Goal: Task Accomplishment & Management: Complete application form

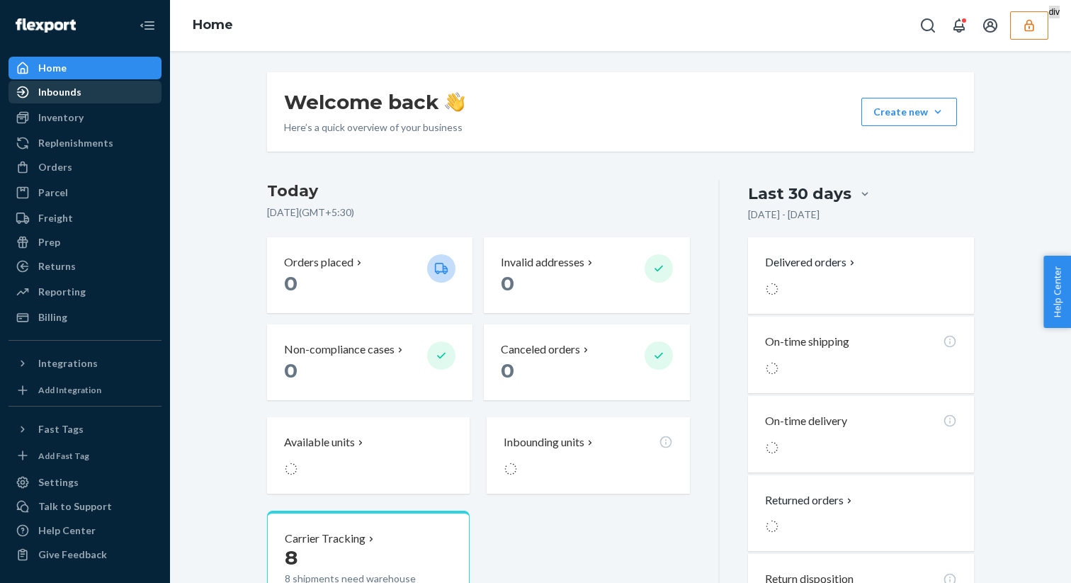
click at [109, 93] on div "Inbounds" at bounding box center [85, 92] width 150 height 20
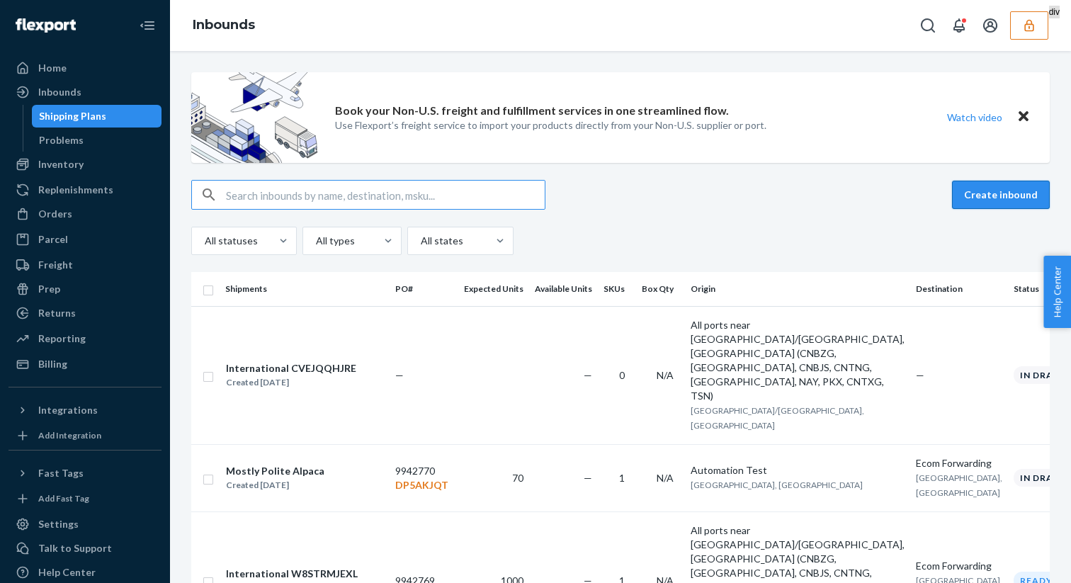
click at [993, 208] on button "Create inbound" at bounding box center [1001, 195] width 98 height 28
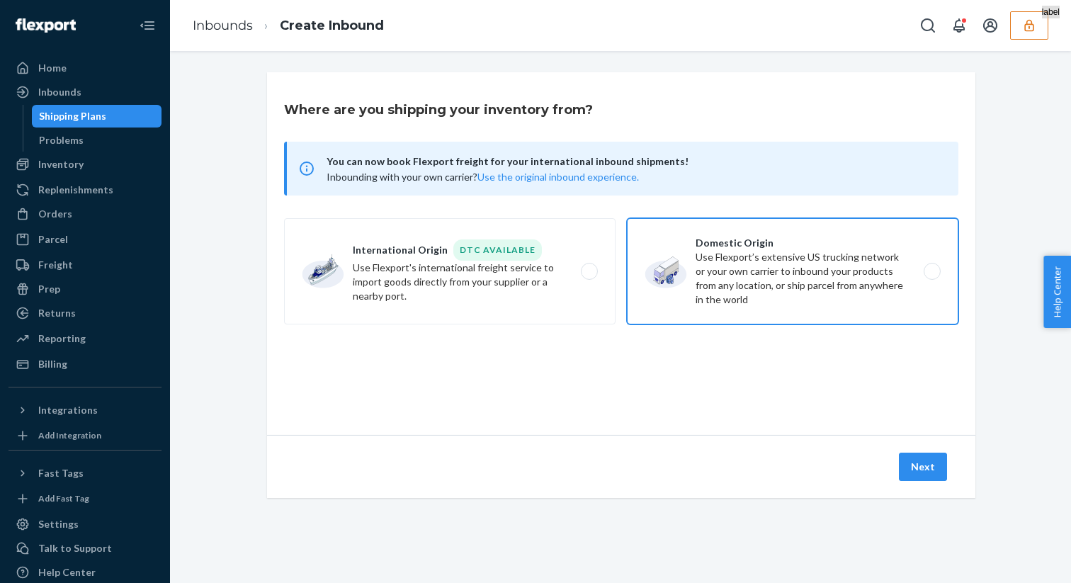
click at [742, 292] on label "Domestic Origin Use Flexport’s extensive US trucking network or your own carrie…" at bounding box center [792, 271] width 331 height 106
click at [931, 276] on input "Domestic Origin Use Flexport’s extensive US trucking network or your own carrie…" at bounding box center [935, 271] width 9 height 9
radio input "true"
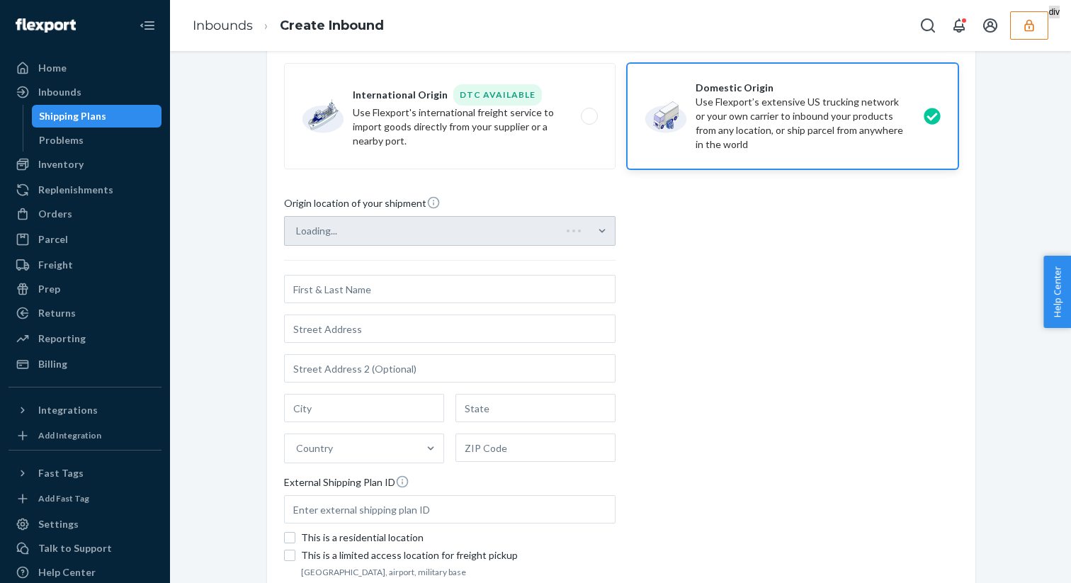
scroll to position [278, 0]
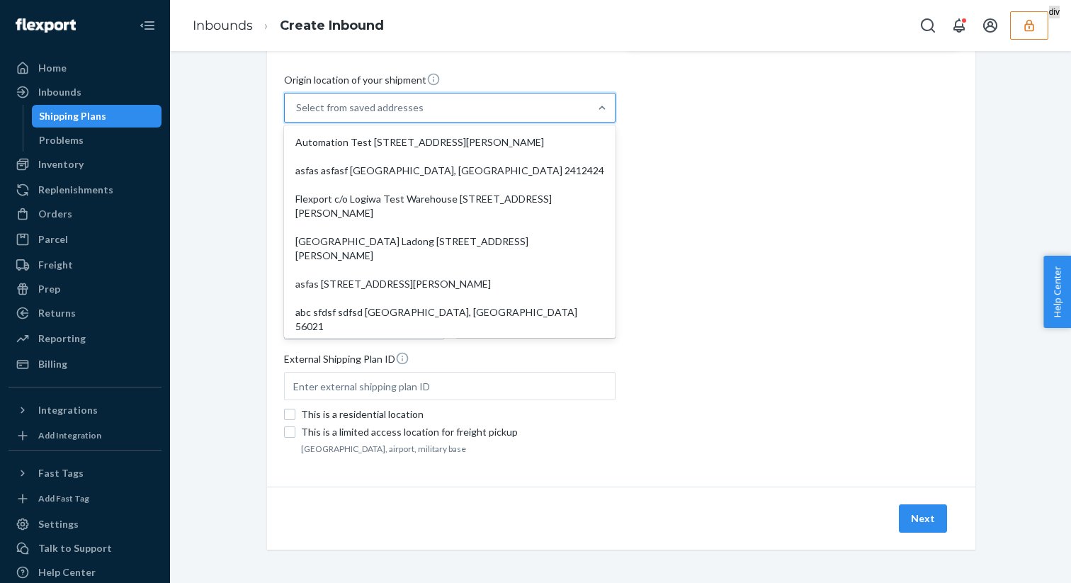
click at [479, 120] on div "Select from saved addresses" at bounding box center [437, 107] width 305 height 28
click at [297, 115] on input "option Automation Test 110 Sutter St 9th Floor San Francisco, CA 94104 focused,…" at bounding box center [296, 108] width 1 height 14
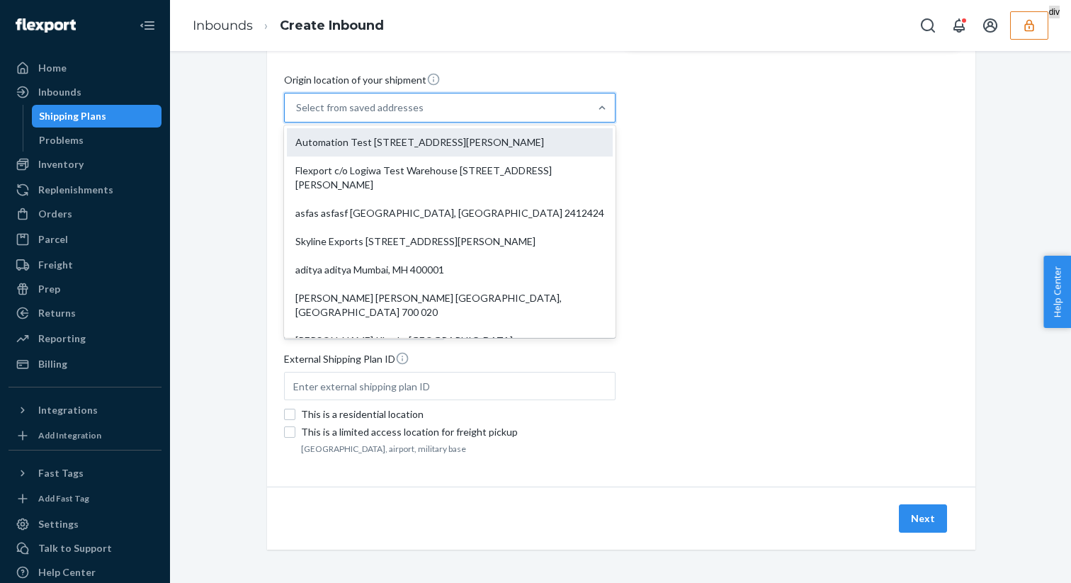
click at [476, 141] on div "Automation Test [STREET_ADDRESS][PERSON_NAME]" at bounding box center [450, 142] width 326 height 28
click at [297, 115] on input "option Automation Test 110 Sutter St 9th Floor San Francisco, CA 94104 focused,…" at bounding box center [296, 108] width 1 height 14
type input "Automation Test"
type input "[STREET_ADDRESS][PERSON_NAME]"
type input "9th Floor"
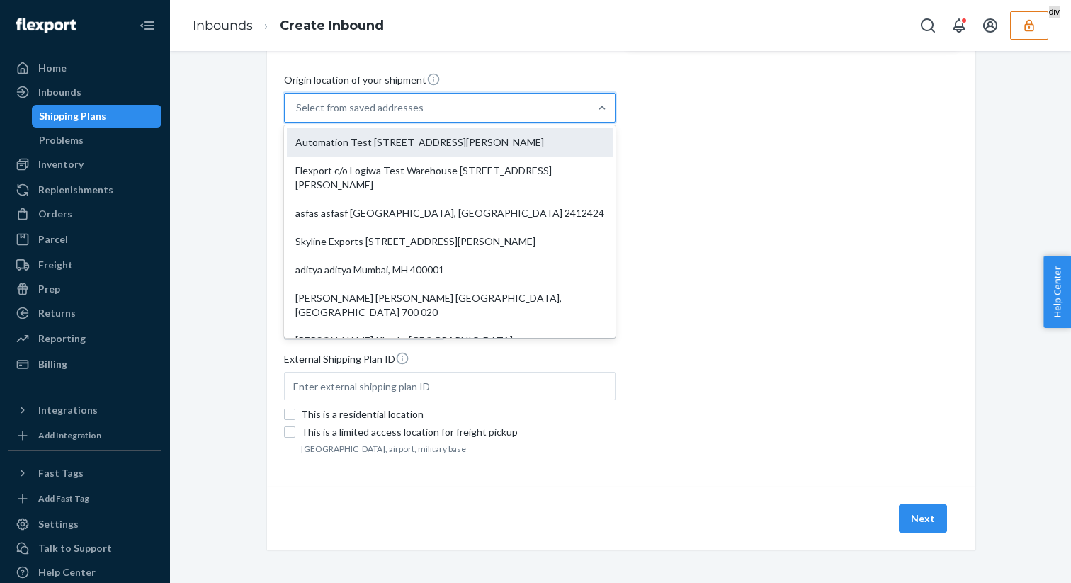
type input "[GEOGRAPHIC_DATA]"
type input "CA"
type input "94104"
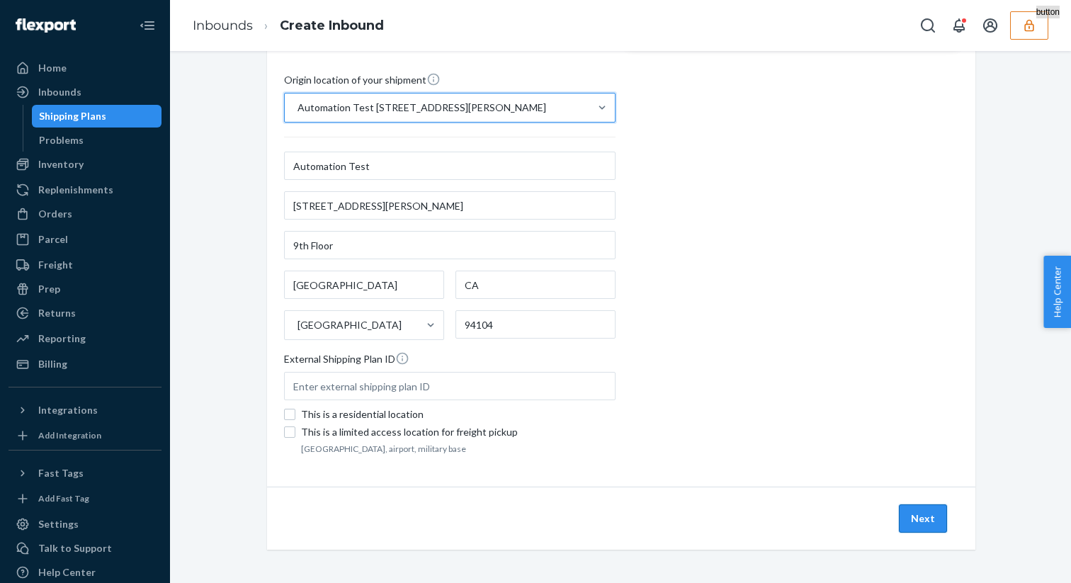
click at [920, 514] on button "Next" at bounding box center [923, 518] width 48 height 28
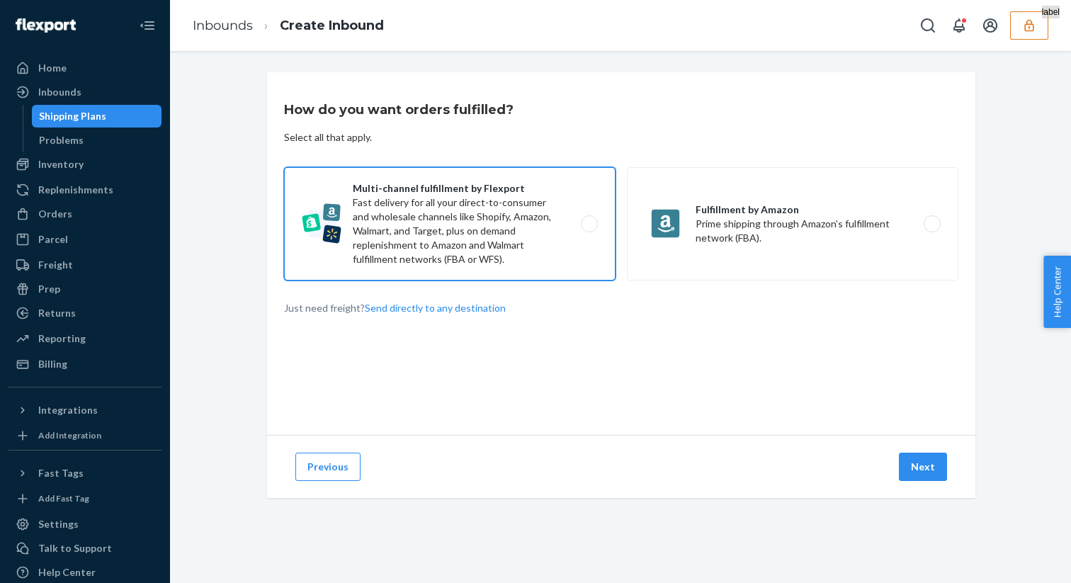
click at [562, 220] on label "Multi-channel fulfillment by Flexport Fast delivery for all your direct-to-cons…" at bounding box center [449, 223] width 331 height 113
click at [589, 220] on input "Multi-channel fulfillment by Flexport Fast delivery for all your direct-to-cons…" at bounding box center [593, 224] width 9 height 9
radio input "true"
click at [893, 468] on div "Previous Next" at bounding box center [621, 466] width 708 height 63
click at [921, 468] on button "Next" at bounding box center [923, 467] width 48 height 28
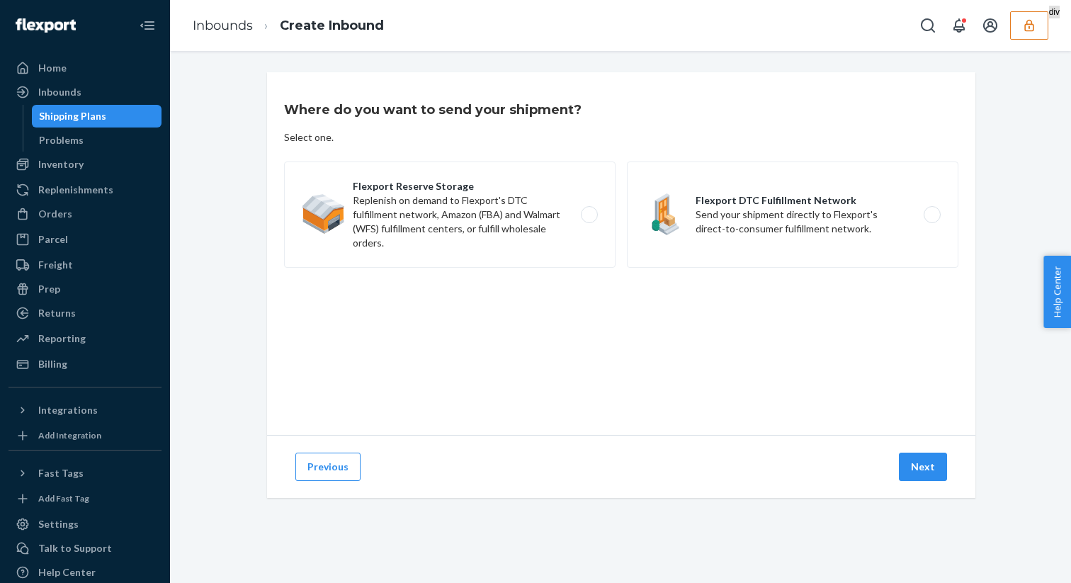
click at [808, 286] on div "Where do you want to send your shipment? Select one. Flexport Reserve Storage R…" at bounding box center [621, 253] width 708 height 363
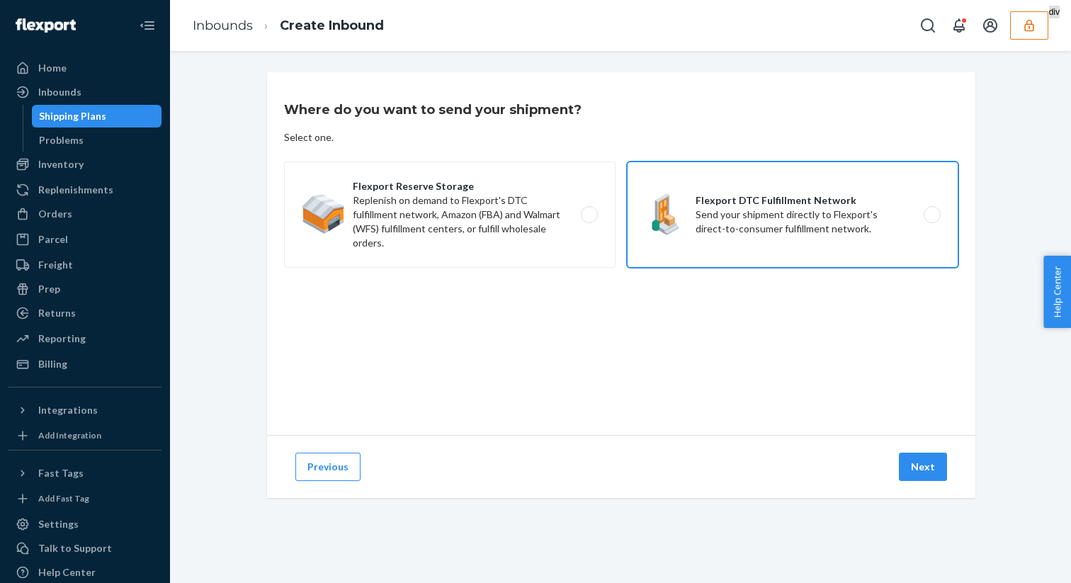
click at [808, 244] on label "Flexport DTC Fulfillment Network Send your shipment directly to Flexport's dire…" at bounding box center [792, 214] width 331 height 106
click at [931, 220] on input "Flexport DTC Fulfillment Network Send your shipment directly to Flexport's dire…" at bounding box center [935, 214] width 9 height 9
radio input "true"
click at [901, 477] on button "Next" at bounding box center [923, 467] width 48 height 28
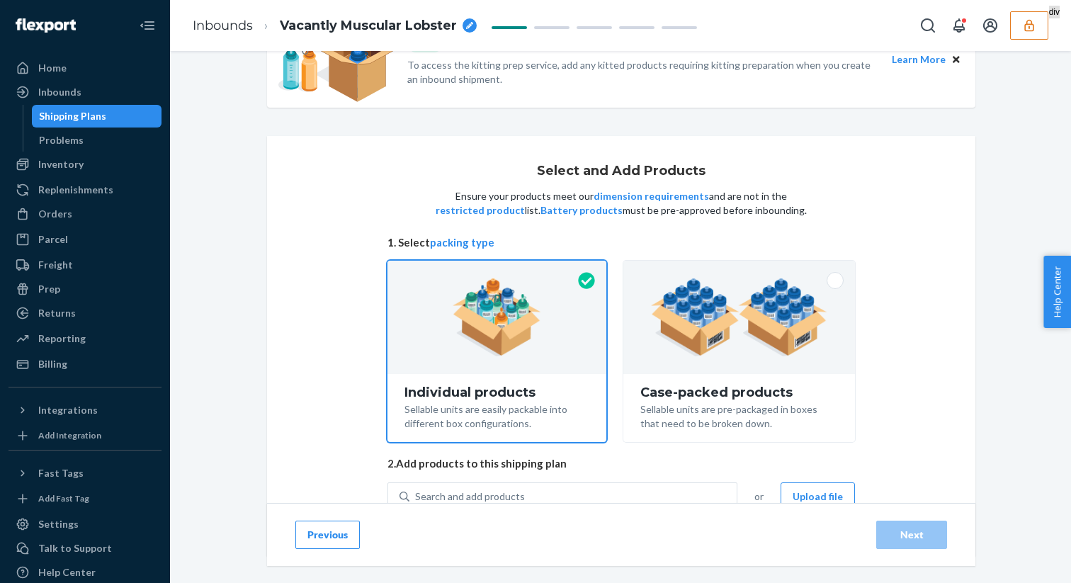
scroll to position [113, 0]
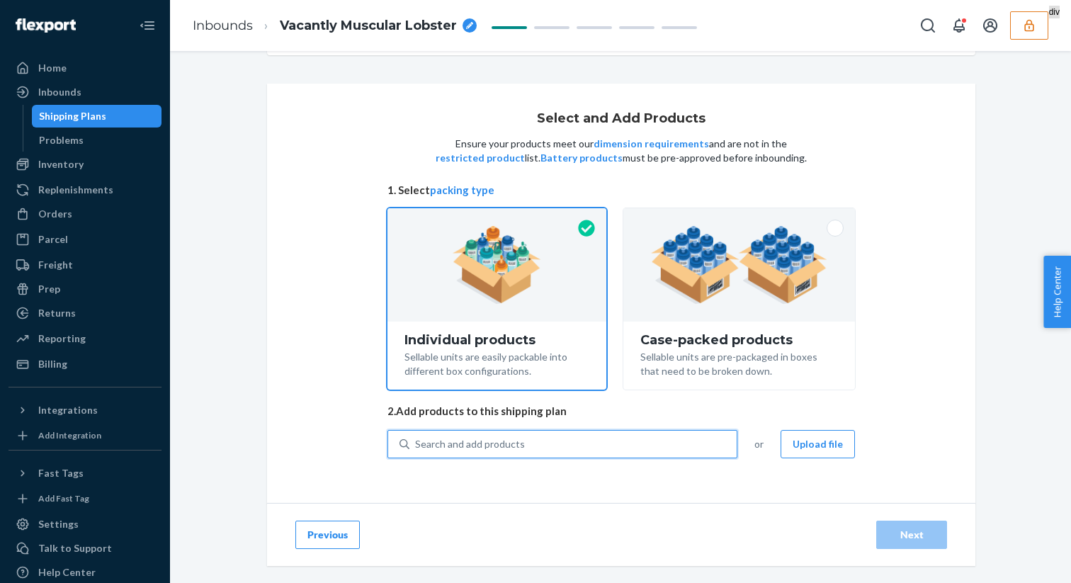
click at [489, 445] on div "Search and add products" at bounding box center [470, 444] width 110 height 14
click at [416, 445] on input "0 results available. Use Up and Down to choose options, press Enter to select t…" at bounding box center [415, 444] width 1 height 14
type input "basic"
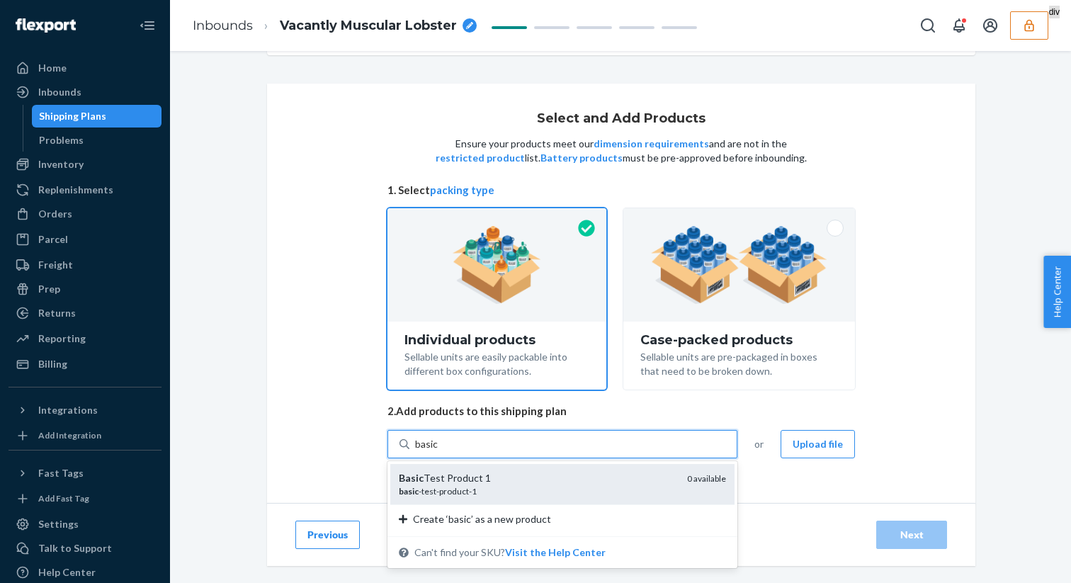
click at [455, 482] on div "Basic Test Product 1" at bounding box center [537, 478] width 277 height 14
click at [438, 451] on input "basic" at bounding box center [426, 444] width 23 height 14
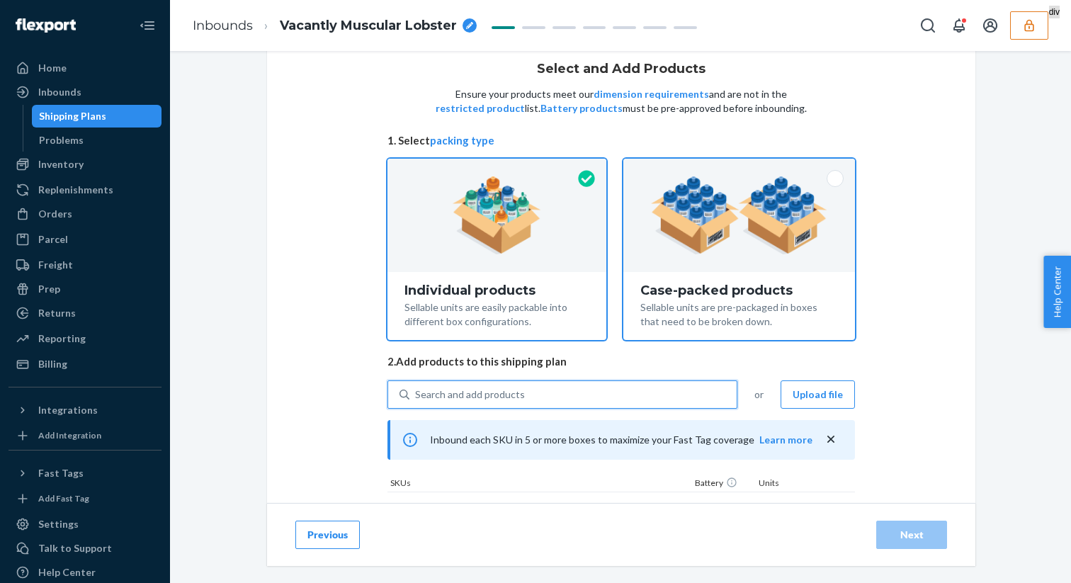
scroll to position [238, 0]
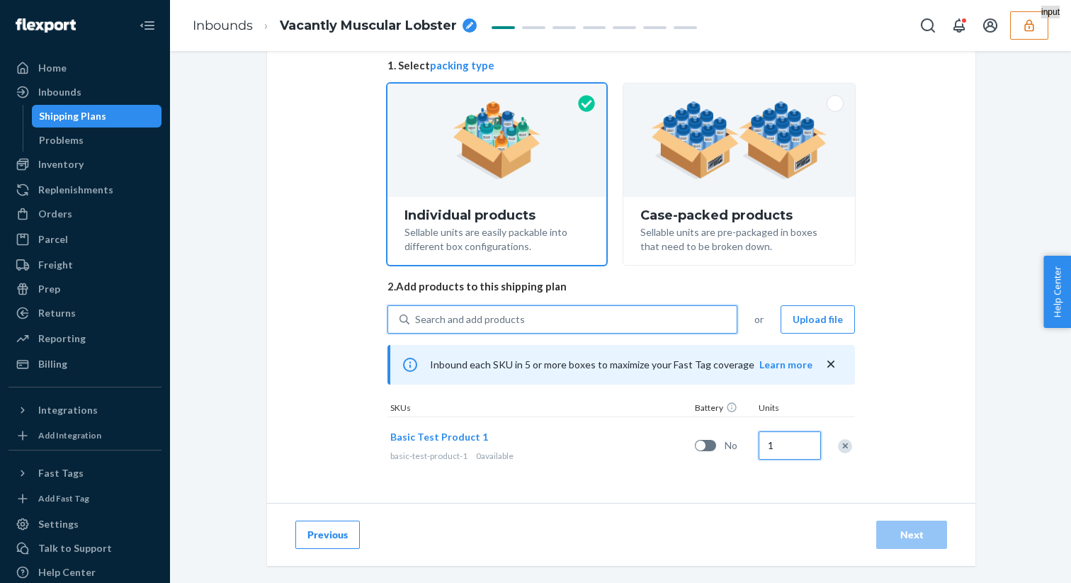
click at [780, 441] on input "1" at bounding box center [790, 445] width 62 height 28
type input "10"
click at [928, 533] on div "Next" at bounding box center [911, 535] width 47 height 14
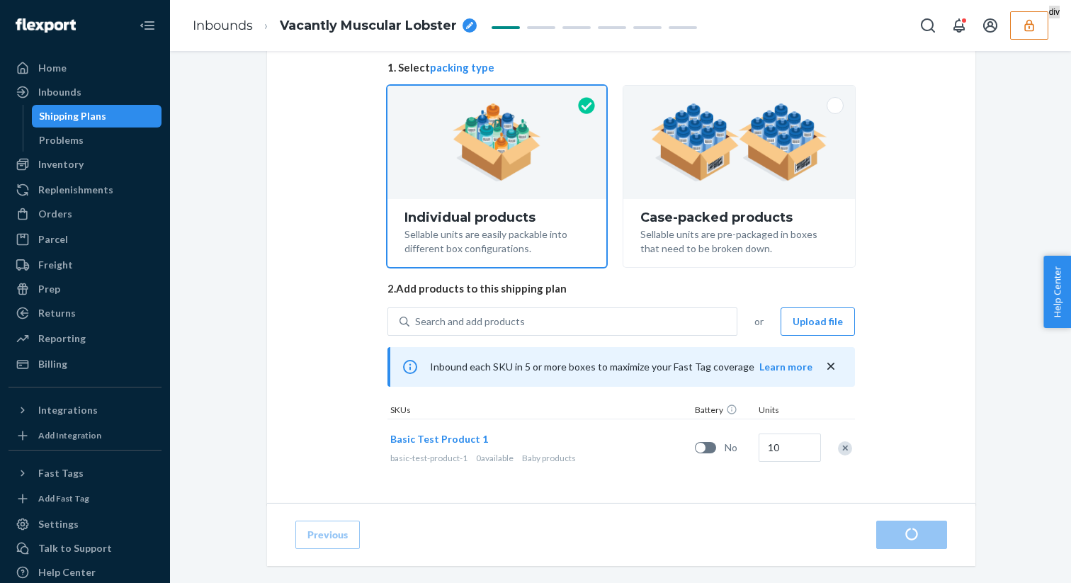
scroll to position [238, 0]
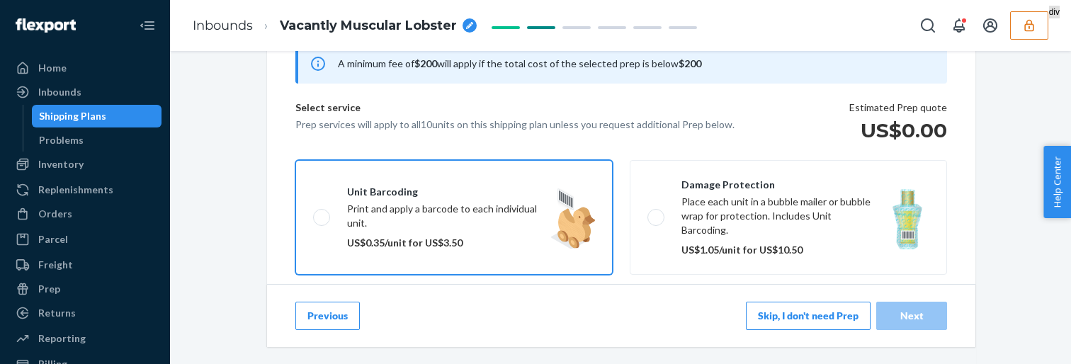
scroll to position [166, 0]
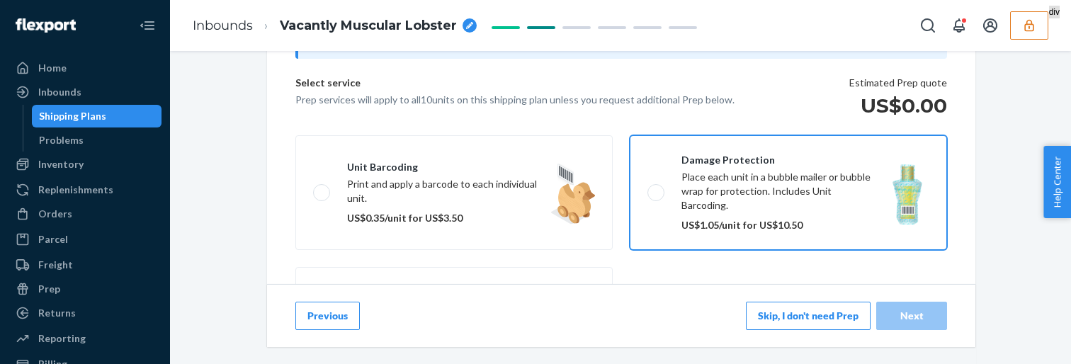
click at [664, 169] on label "Damage protection Place each unit in a bubble mailer or bubble wrap for protect…" at bounding box center [788, 192] width 317 height 115
click at [657, 188] on input "Damage protection Place each unit in a bubble mailer or bubble wrap for protect…" at bounding box center [651, 192] width 9 height 9
checkbox input "true"
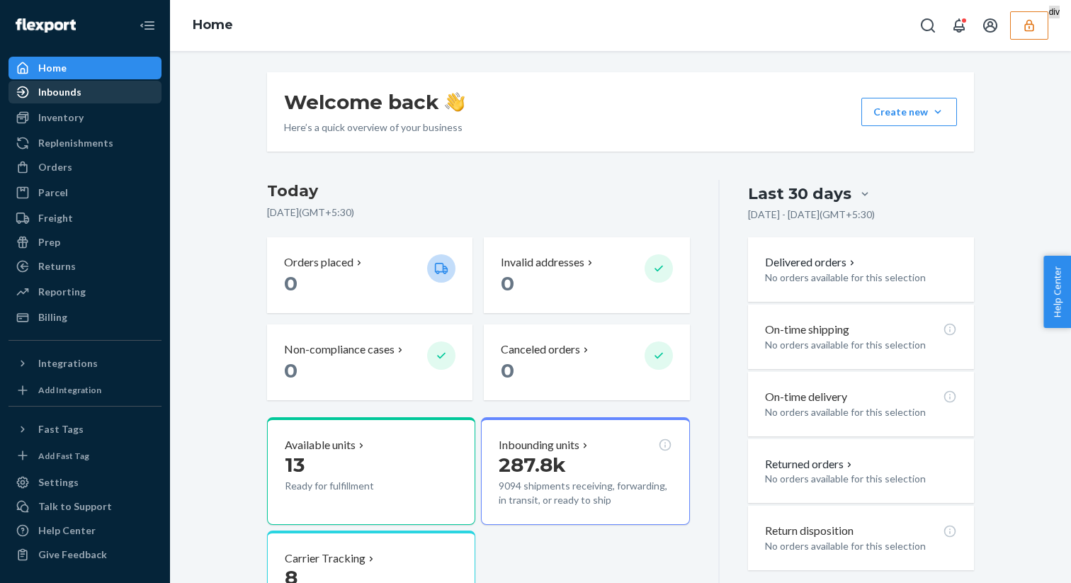
click at [137, 91] on div "Inbounds" at bounding box center [85, 92] width 150 height 20
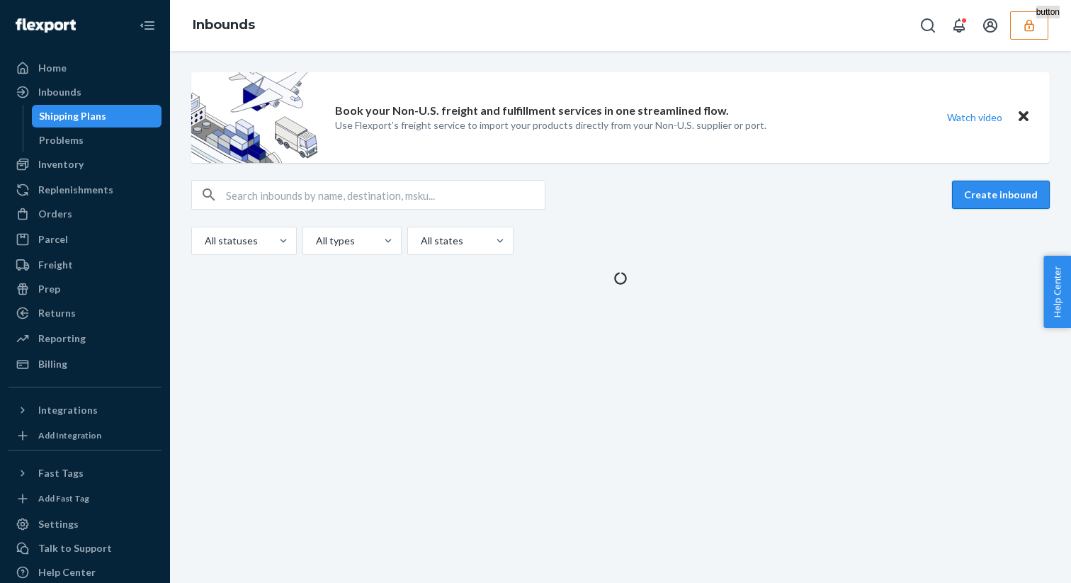
click at [967, 192] on button "Create inbound" at bounding box center [1001, 195] width 98 height 28
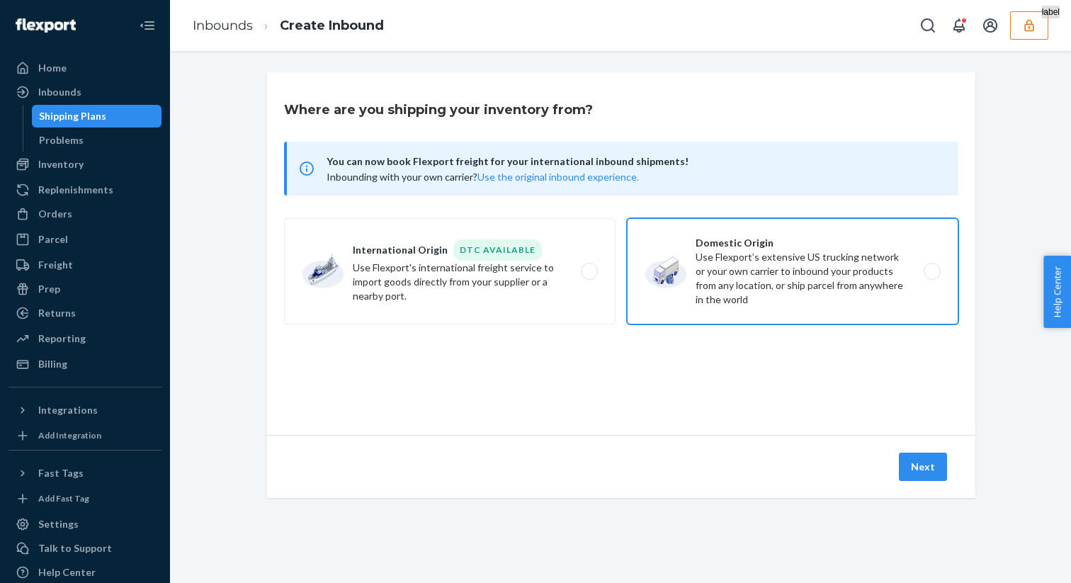
click at [701, 302] on label "Domestic Origin Use Flexport’s extensive US trucking network or your own carrie…" at bounding box center [792, 271] width 331 height 106
click at [931, 276] on input "Domestic Origin Use Flexport’s extensive US trucking network or your own carrie…" at bounding box center [935, 271] width 9 height 9
radio input "true"
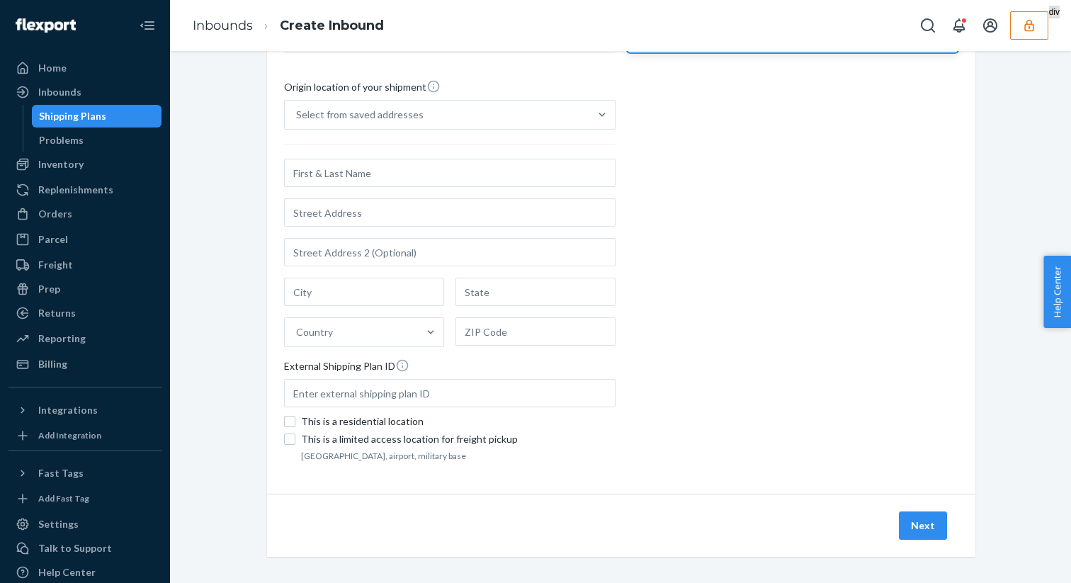
scroll to position [278, 0]
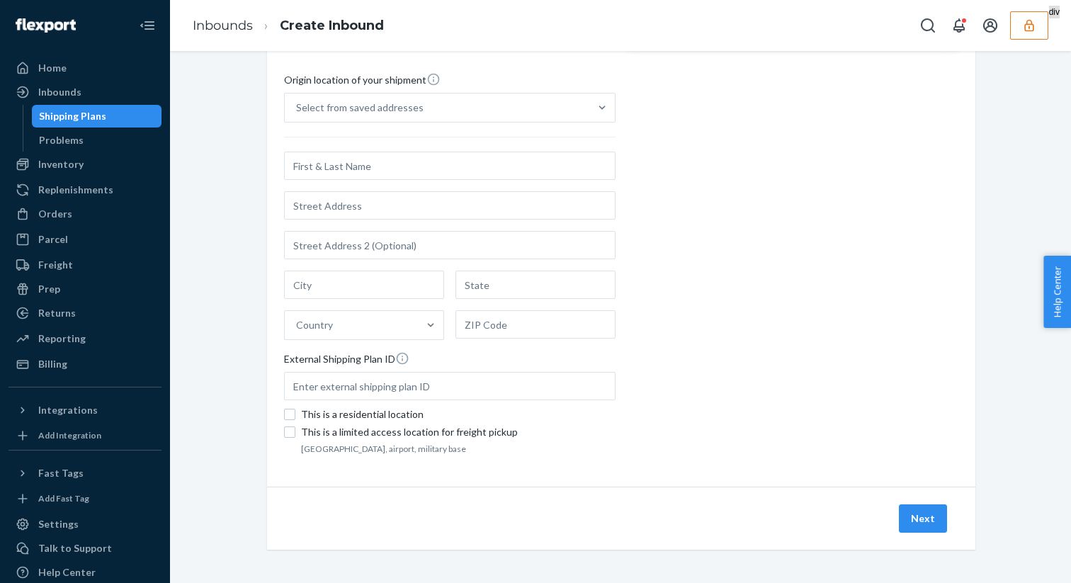
click at [458, 81] on div "Origin location of your shipment" at bounding box center [449, 82] width 331 height 21
click at [297, 101] on input "Select from saved addresses" at bounding box center [296, 108] width 1 height 14
click at [453, 102] on div "Select from saved addresses" at bounding box center [437, 107] width 305 height 28
click at [297, 102] on input "0 results available. Select is focused ,type to refine list, press Down to open…" at bounding box center [296, 108] width 1 height 14
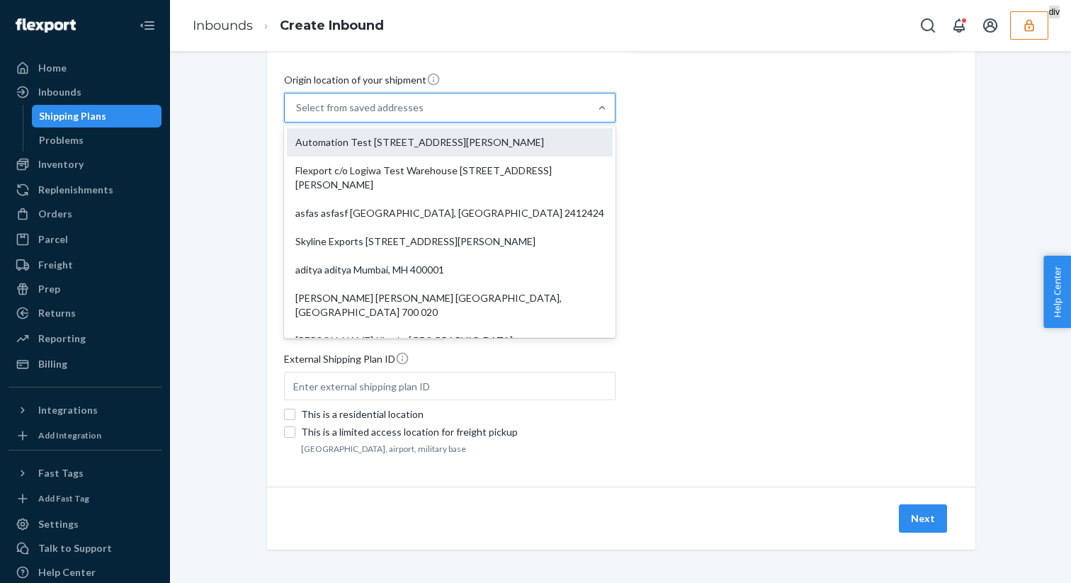
click at [440, 144] on div "Automation Test [STREET_ADDRESS][PERSON_NAME]" at bounding box center [450, 142] width 326 height 28
click at [297, 115] on input "option Automation Test [STREET_ADDRESS][PERSON_NAME]. 9 results available. Use …" at bounding box center [296, 108] width 1 height 14
type input "Automation Test"
type input "[STREET_ADDRESS][PERSON_NAME]"
type input "9th Floor"
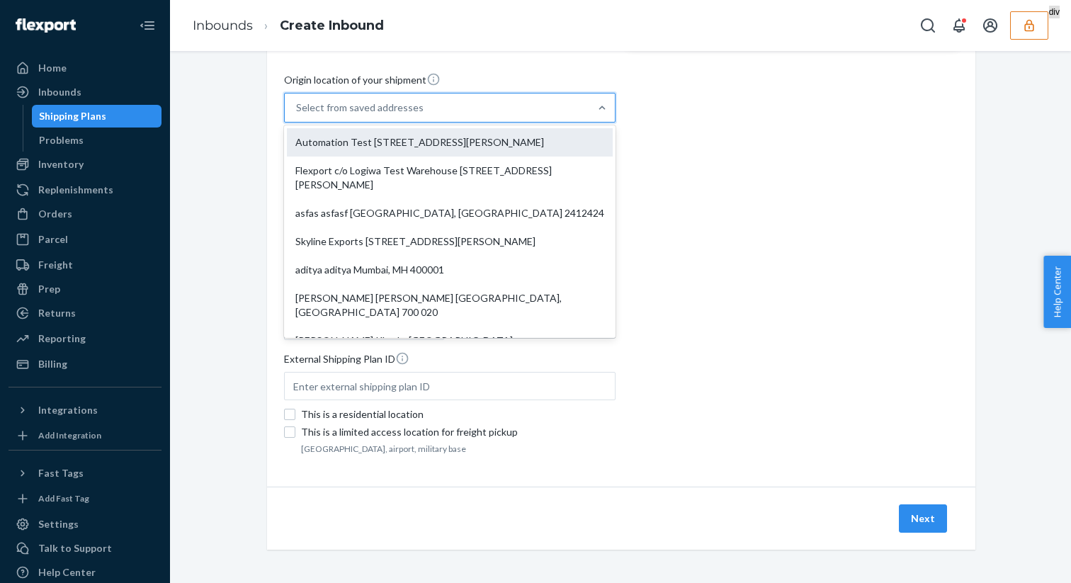
type input "[GEOGRAPHIC_DATA]"
type input "CA"
type input "94104"
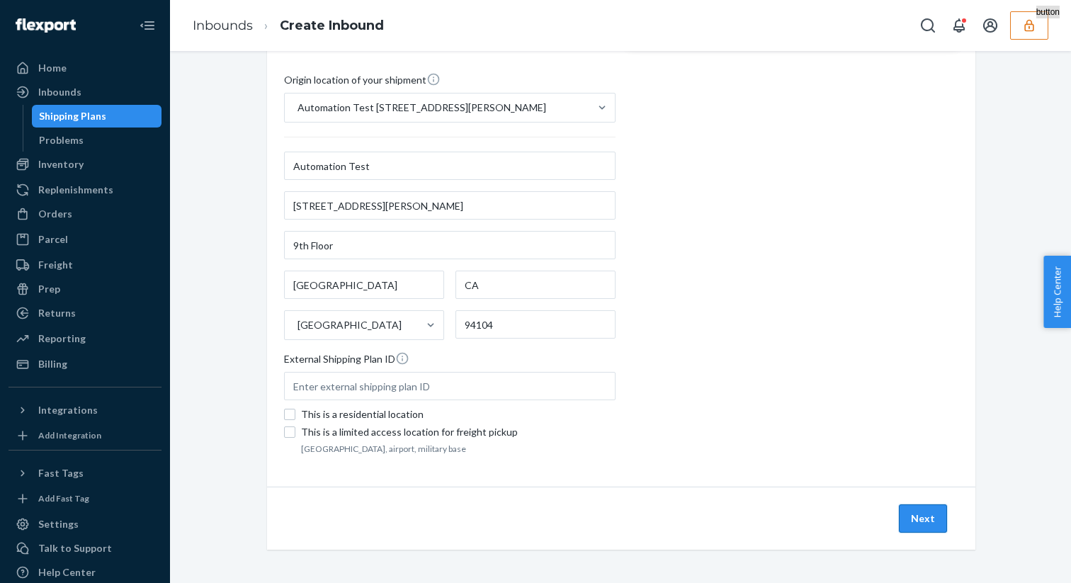
click at [916, 518] on button "Next" at bounding box center [923, 518] width 48 height 28
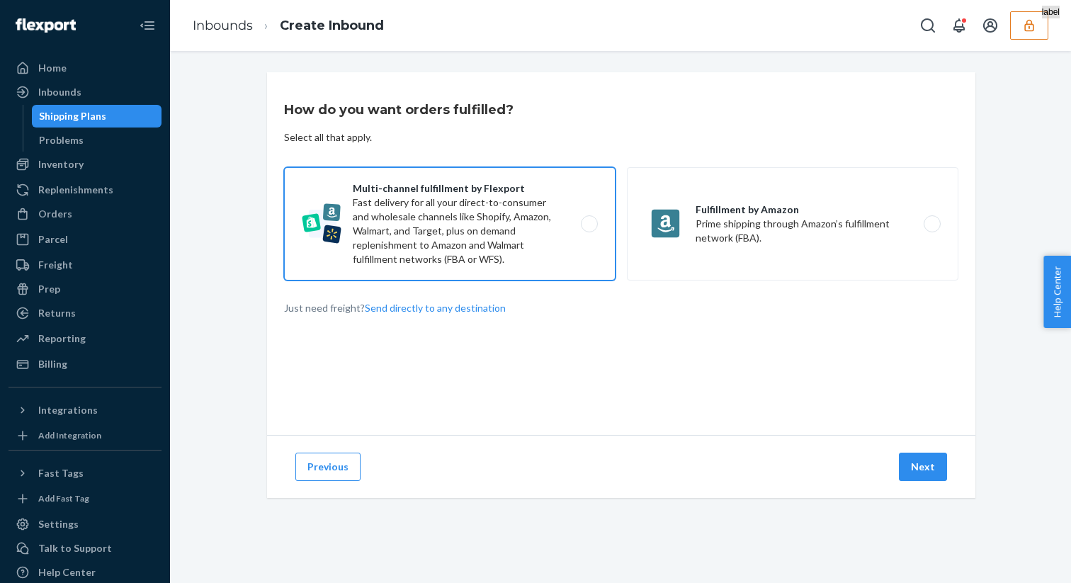
click at [482, 220] on label "Multi-channel fulfillment by Flexport Fast delivery for all your direct-to-cons…" at bounding box center [449, 223] width 331 height 113
click at [589, 220] on input "Multi-channel fulfillment by Flexport Fast delivery for all your direct-to-cons…" at bounding box center [593, 224] width 9 height 9
radio input "true"
click at [910, 465] on button "Next" at bounding box center [923, 467] width 48 height 28
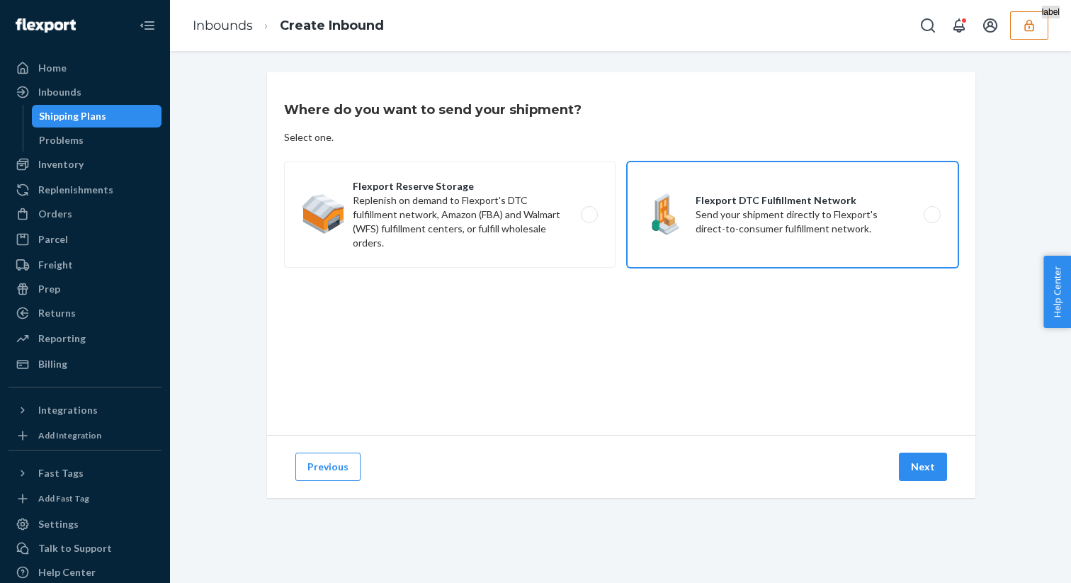
click at [782, 251] on label "Flexport DTC Fulfillment Network Send your shipment directly to Flexport's dire…" at bounding box center [792, 214] width 331 height 106
click at [931, 220] on input "Flexport DTC Fulfillment Network Send your shipment directly to Flexport's dire…" at bounding box center [935, 214] width 9 height 9
radio input "true"
click at [910, 459] on button "Next" at bounding box center [923, 467] width 48 height 28
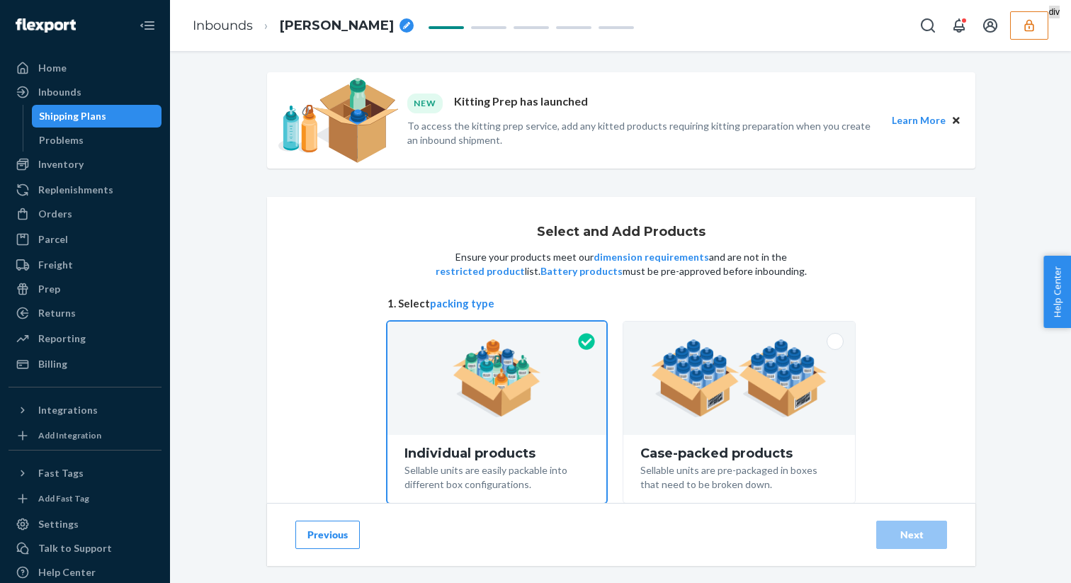
scroll to position [113, 0]
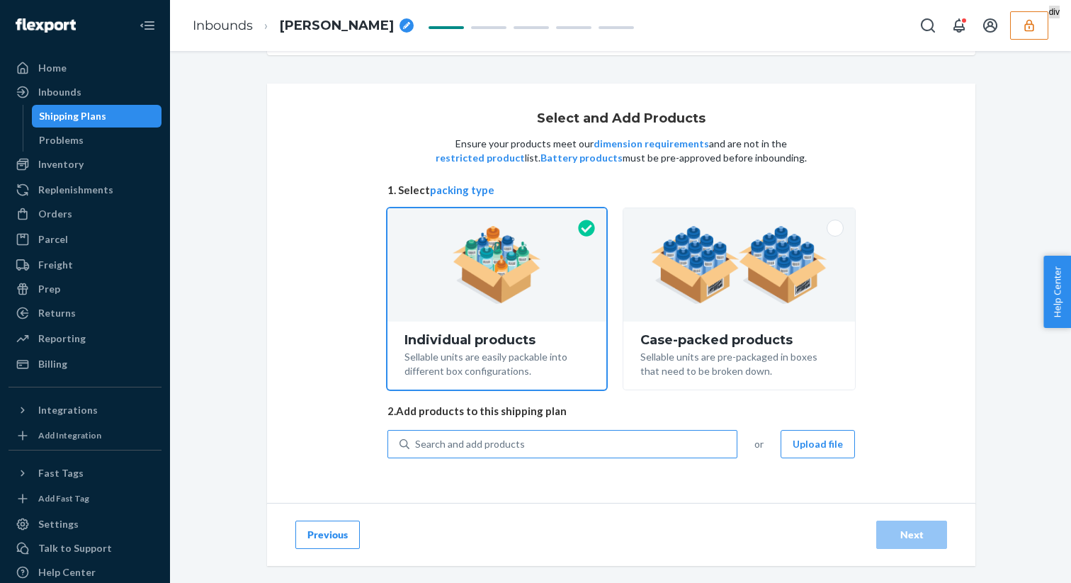
click at [463, 440] on div "Search and add products" at bounding box center [470, 444] width 110 height 14
click at [416, 440] on input "Search and add products" at bounding box center [415, 444] width 1 height 14
type input "basic"
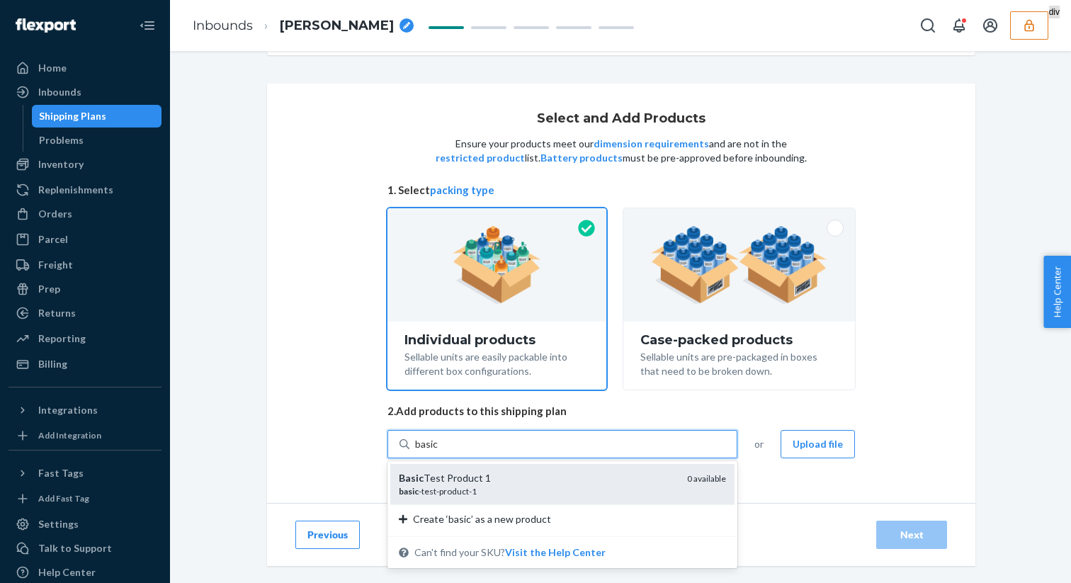
click at [465, 486] on div "basic -test-product-1" at bounding box center [537, 491] width 277 height 12
click at [438, 451] on input "basic" at bounding box center [426, 444] width 23 height 14
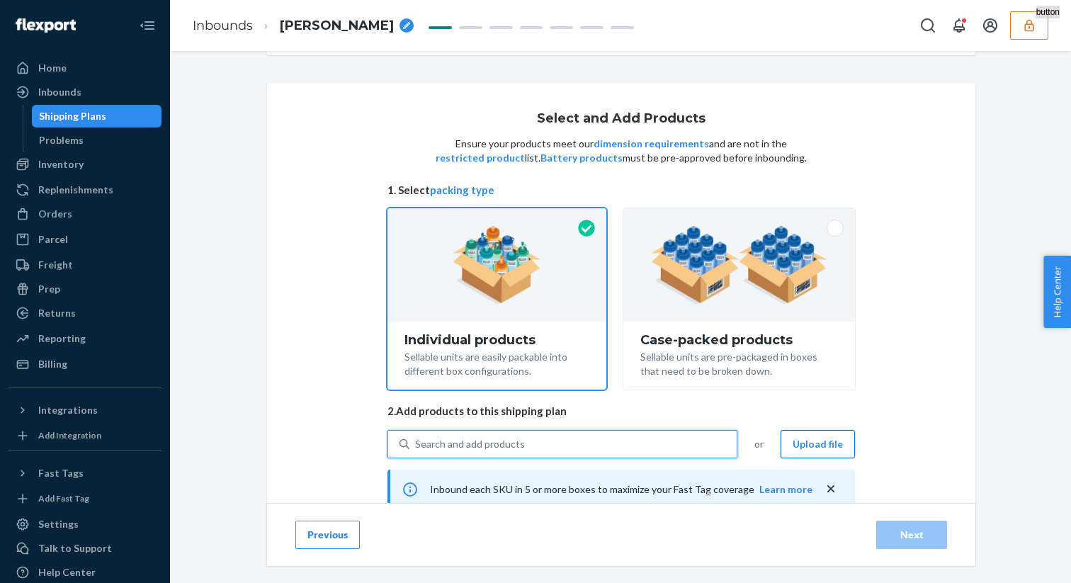
scroll to position [238, 0]
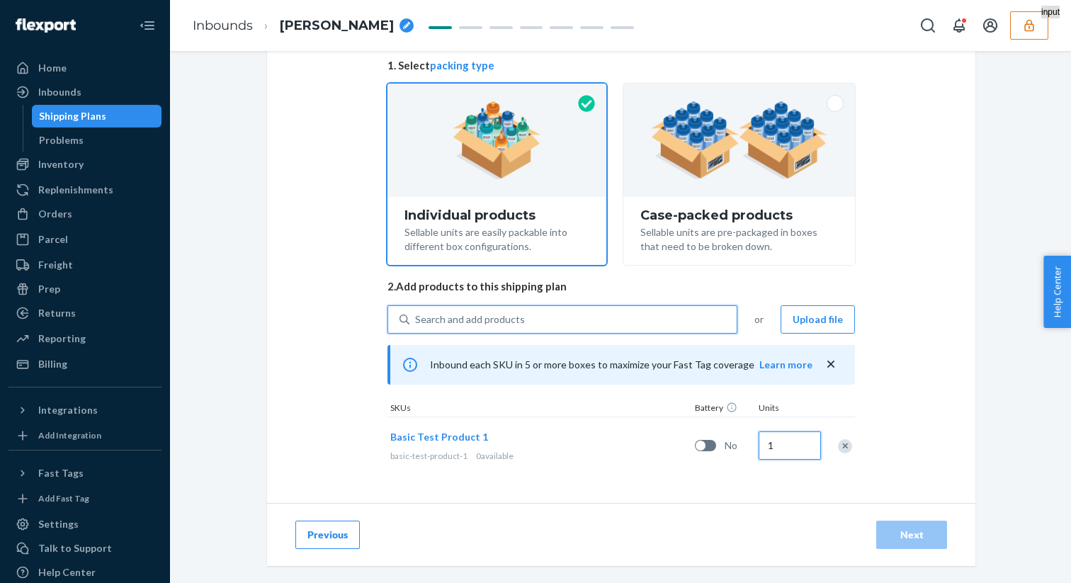
click at [788, 445] on input "1" at bounding box center [790, 445] width 62 height 28
type input "10"
click at [906, 517] on div "Previous Next" at bounding box center [621, 534] width 708 height 63
click at [906, 528] on div "Next" at bounding box center [911, 535] width 47 height 14
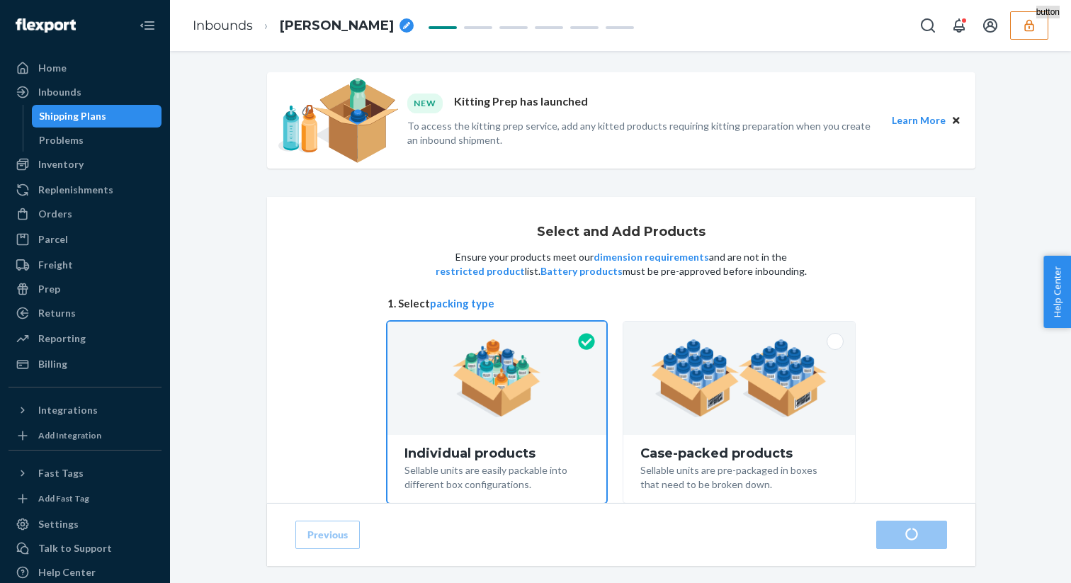
scroll to position [238, 0]
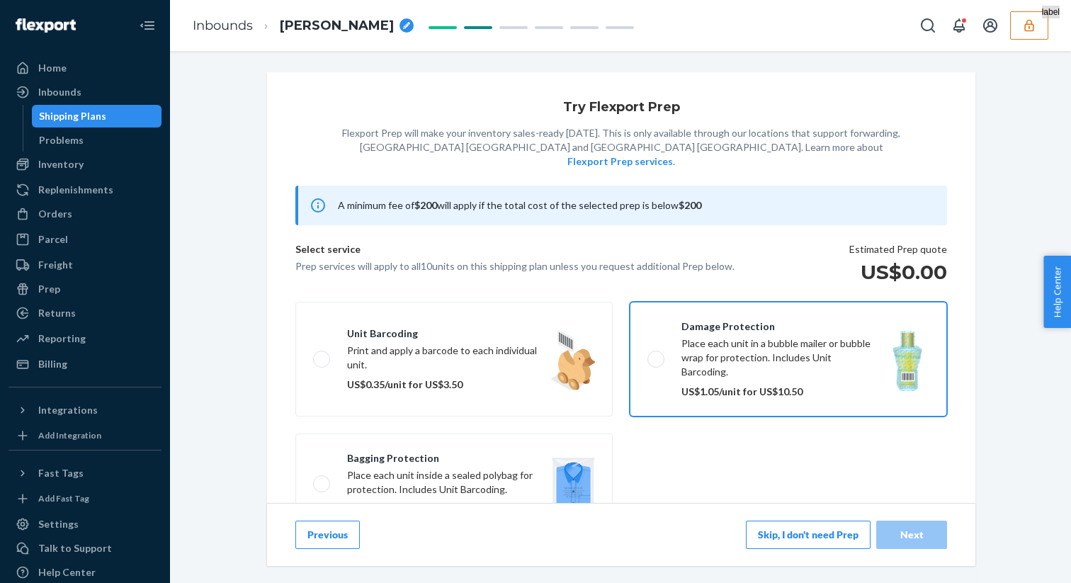
click at [659, 340] on label "Damage protection Place each unit in a bubble mailer or bubble wrap for protect…" at bounding box center [788, 359] width 317 height 115
click at [657, 354] on input "Damage protection Place each unit in a bubble mailer or bubble wrap for protect…" at bounding box center [651, 358] width 9 height 9
checkbox input "true"
click at [921, 540] on div "Next" at bounding box center [911, 535] width 47 height 14
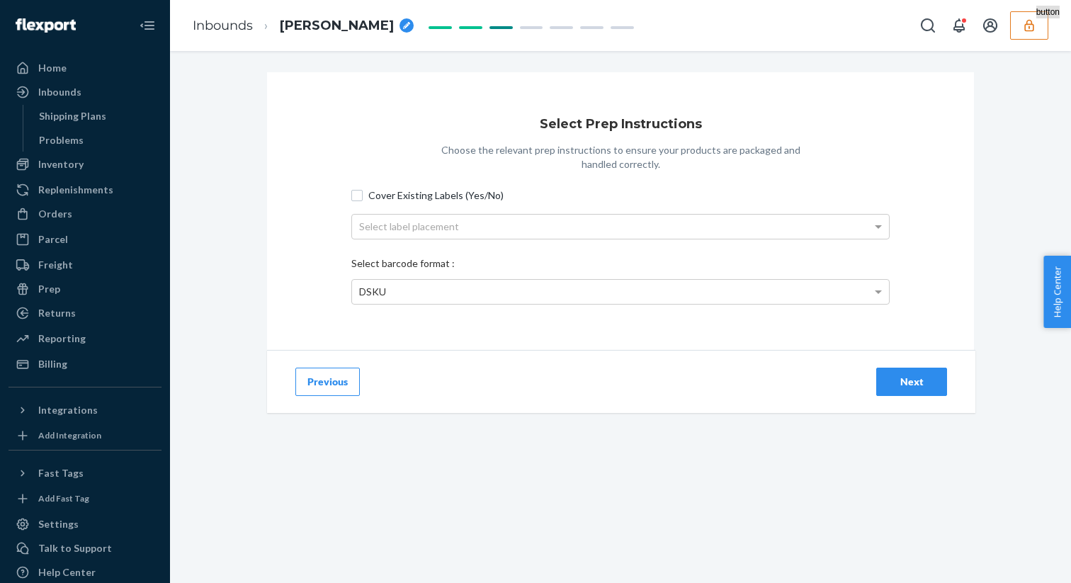
click at [945, 370] on button "Next" at bounding box center [911, 382] width 71 height 28
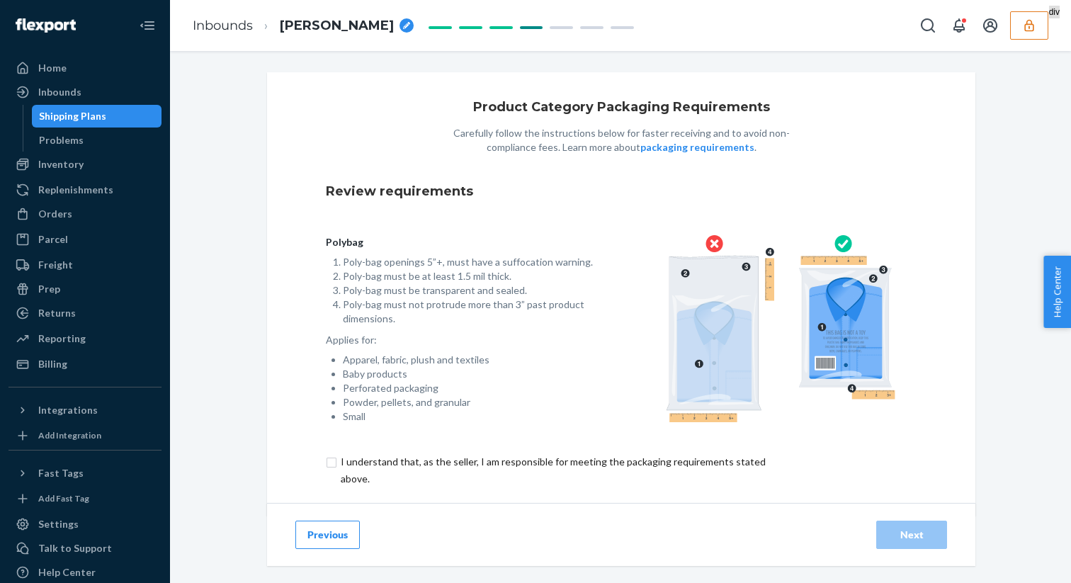
scroll to position [30, 0]
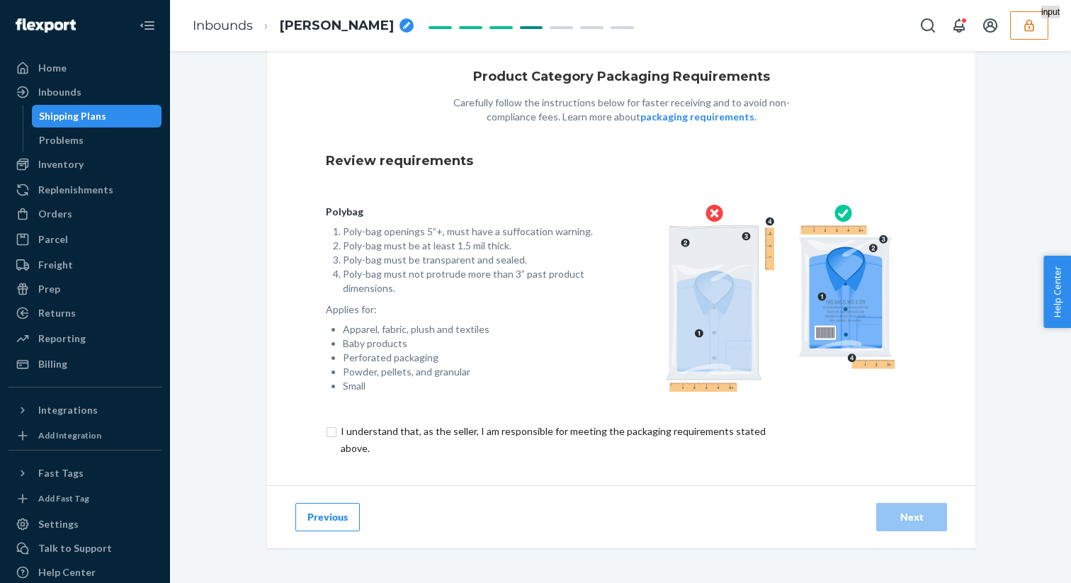
click at [326, 431] on input "checkbox" at bounding box center [561, 440] width 471 height 34
checkbox input "true"
click at [902, 510] on div "Next" at bounding box center [911, 517] width 47 height 14
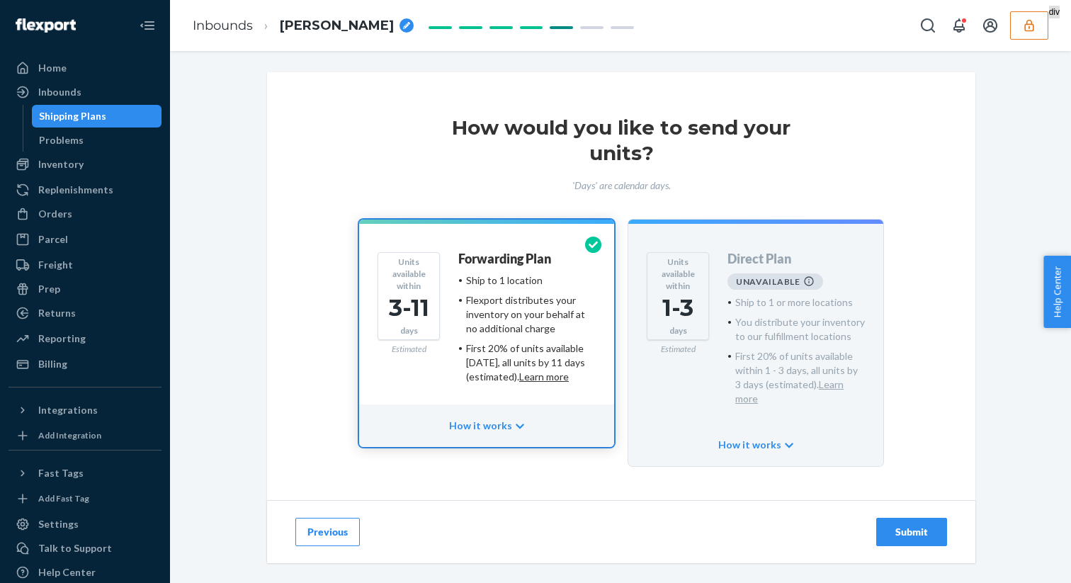
scroll to position [27, 0]
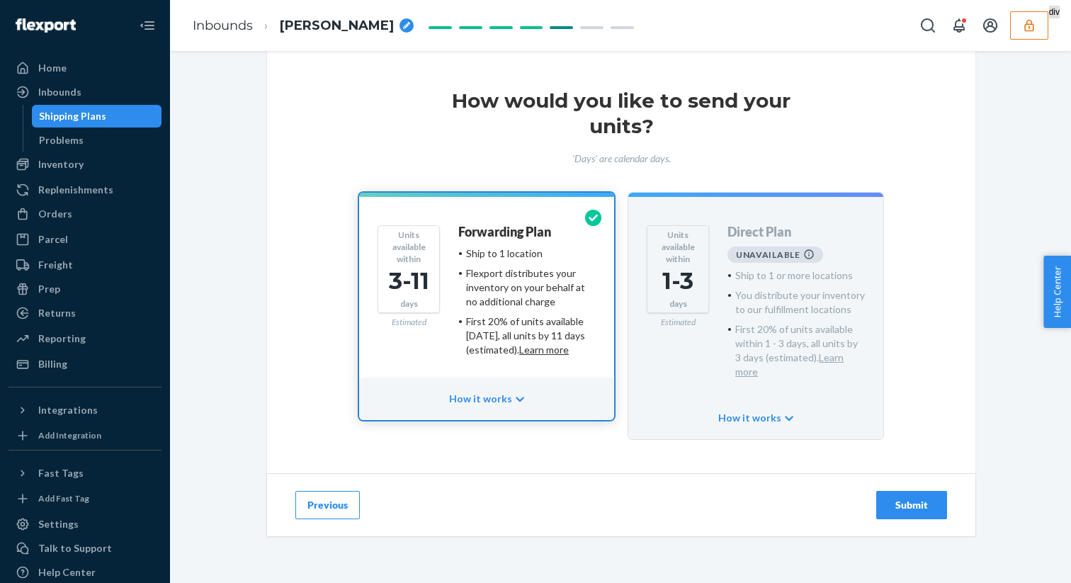
click at [918, 498] on div "Submit" at bounding box center [911, 505] width 47 height 14
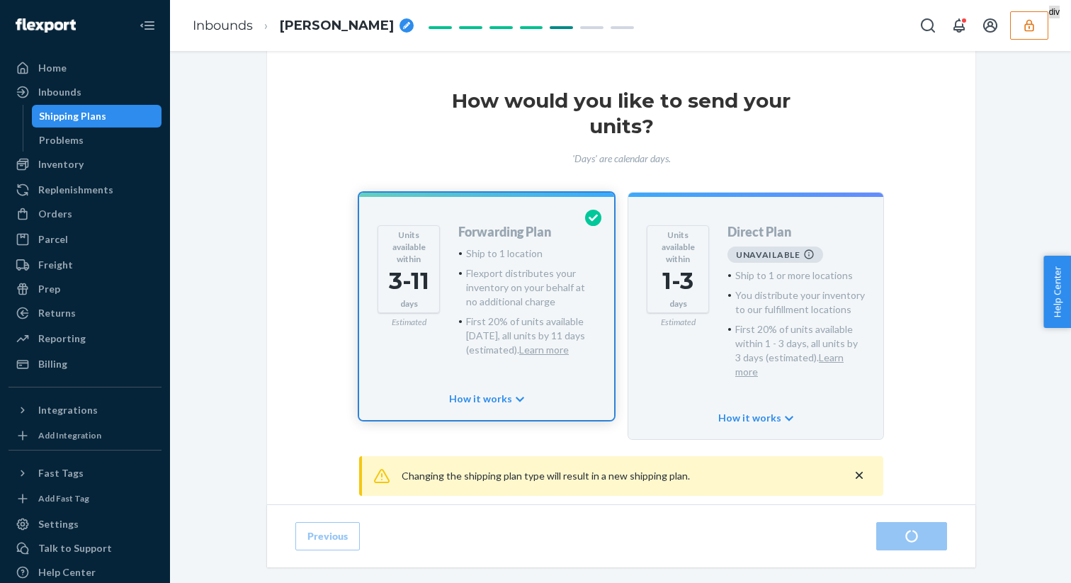
scroll to position [67, 0]
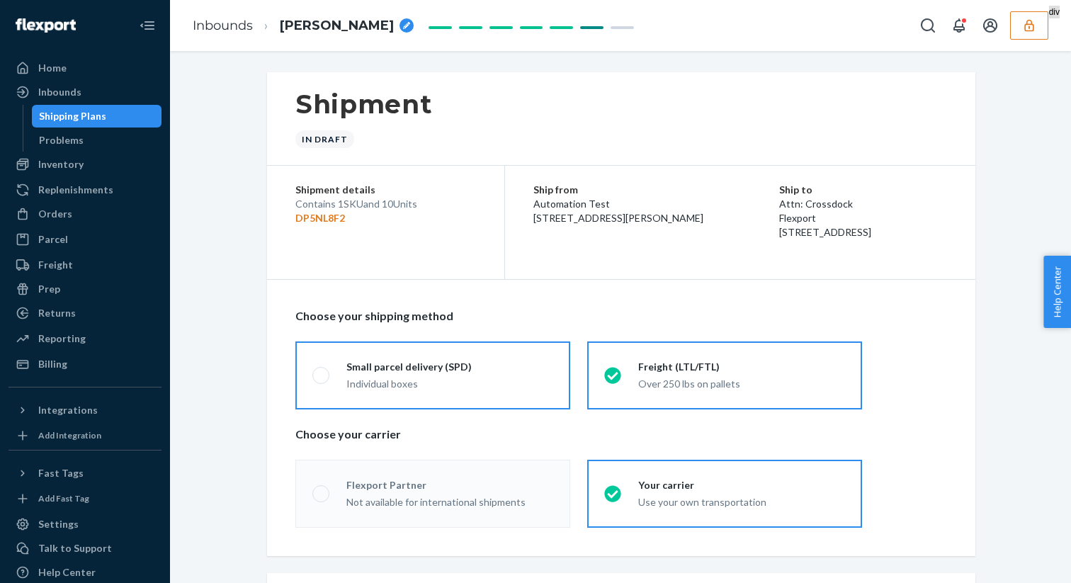
radio input "true"
radio input "false"
radio input "true"
radio input "false"
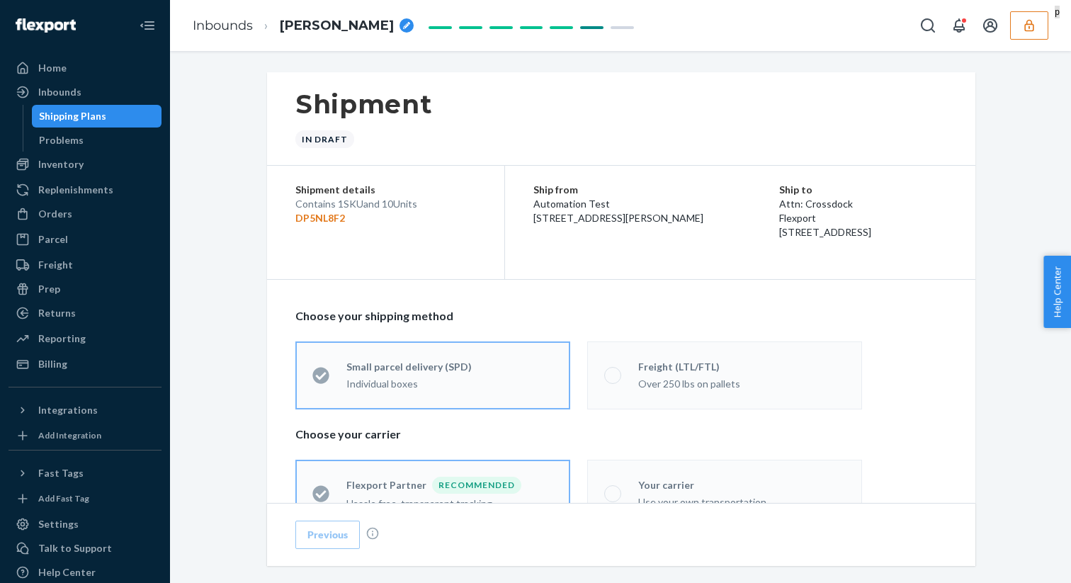
click at [339, 217] on p "DP5NL8F2" at bounding box center [385, 218] width 181 height 14
copy p "DP5NL8F2"
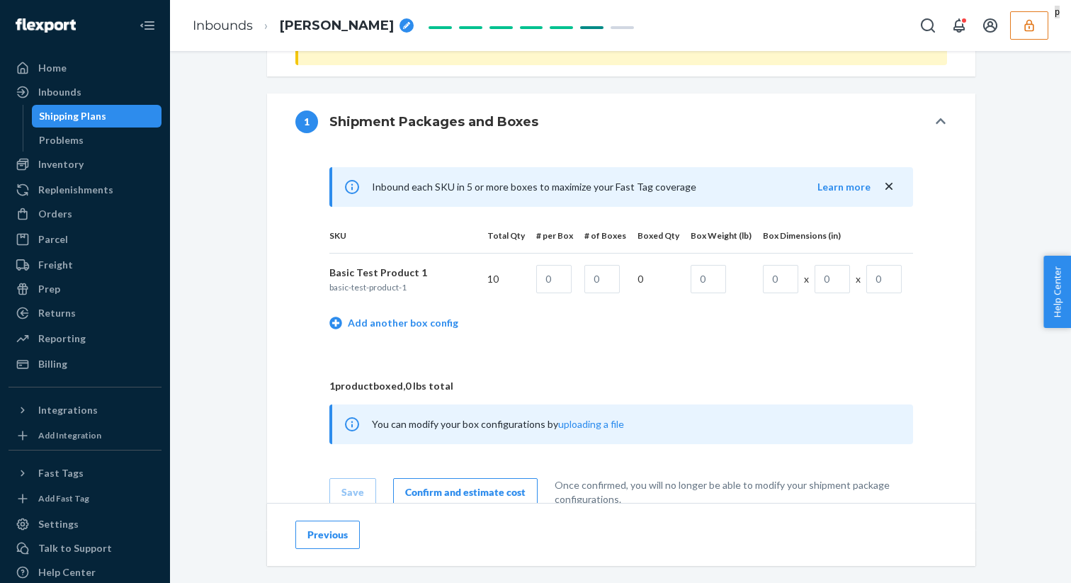
scroll to position [564, 0]
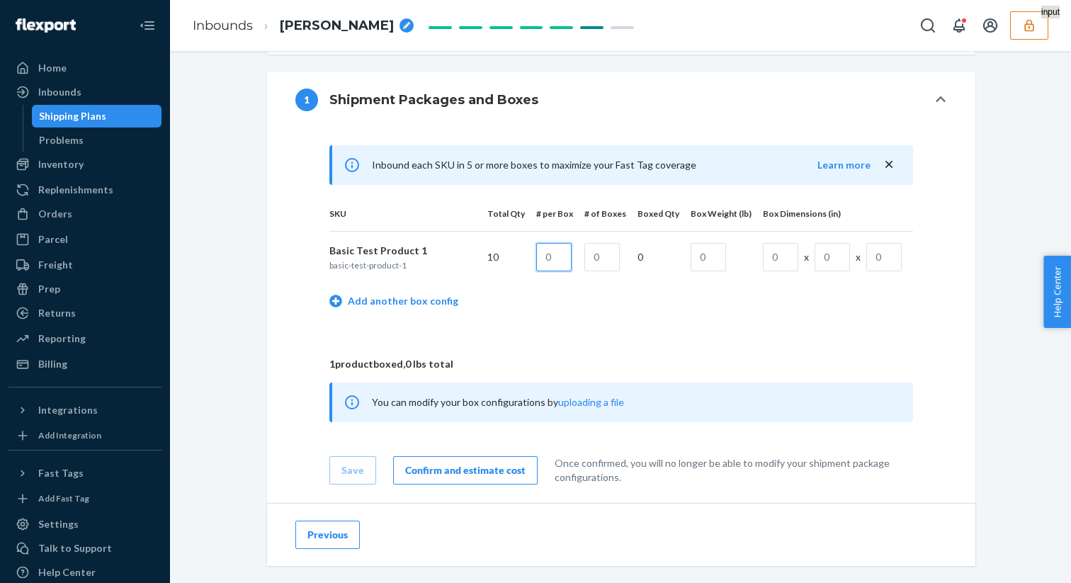
click at [568, 248] on input "text" at bounding box center [553, 257] width 35 height 28
type input "1"
click at [611, 259] on input "text" at bounding box center [601, 257] width 35 height 28
type input "10"
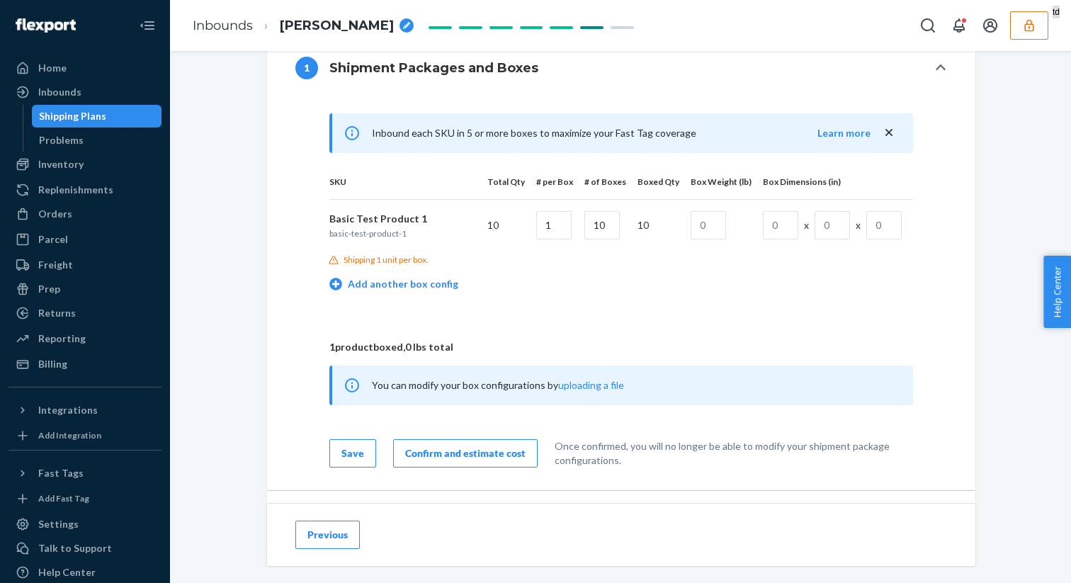
scroll to position [578, 0]
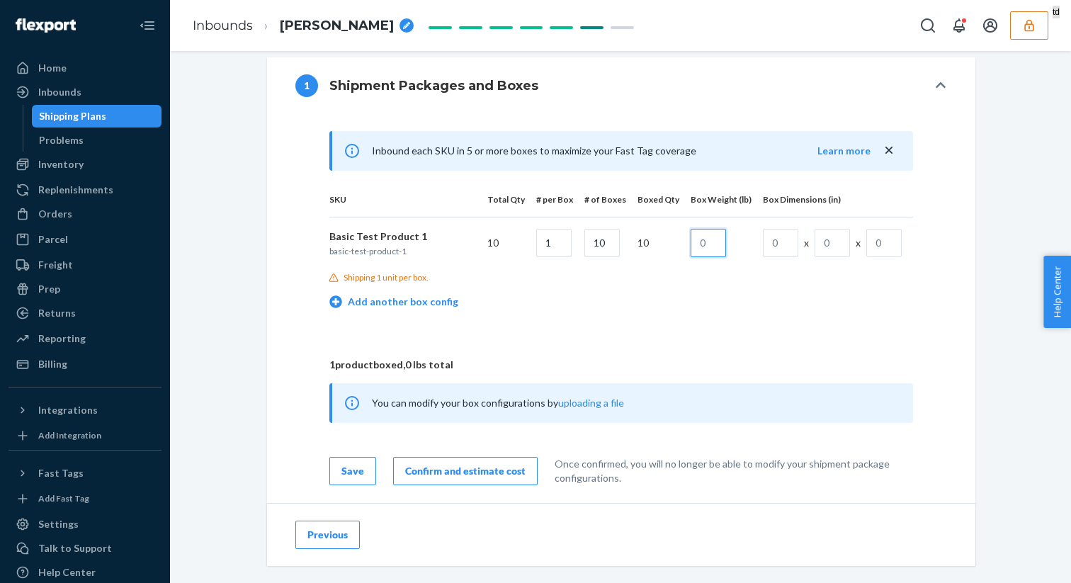
click at [712, 239] on input "text" at bounding box center [708, 243] width 35 height 28
type input "20"
click at [765, 254] on input "text" at bounding box center [780, 243] width 35 height 28
type input "10"
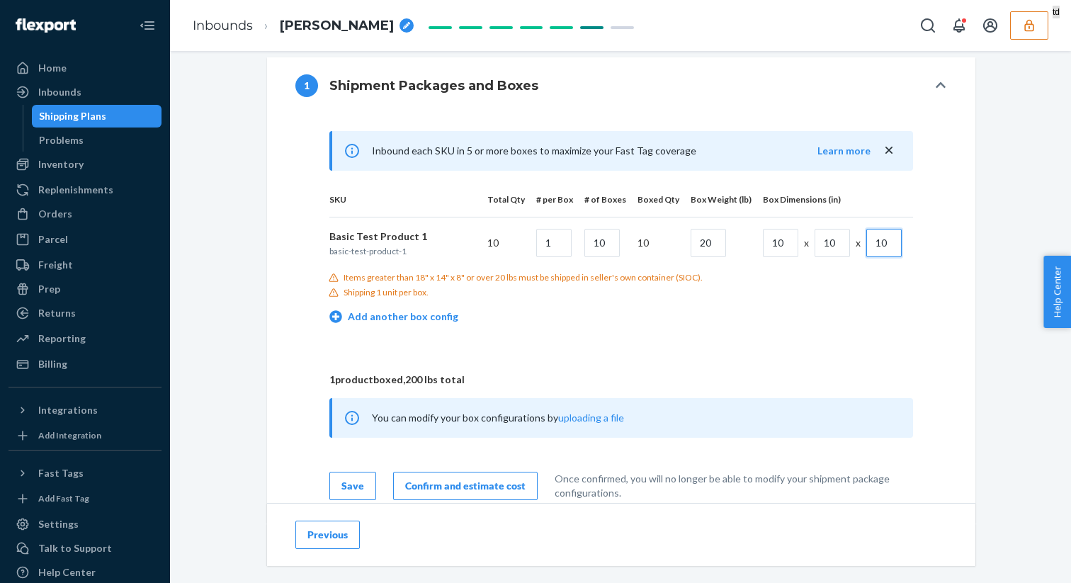
type input "10"
click at [567, 246] on input "1" at bounding box center [553, 243] width 35 height 28
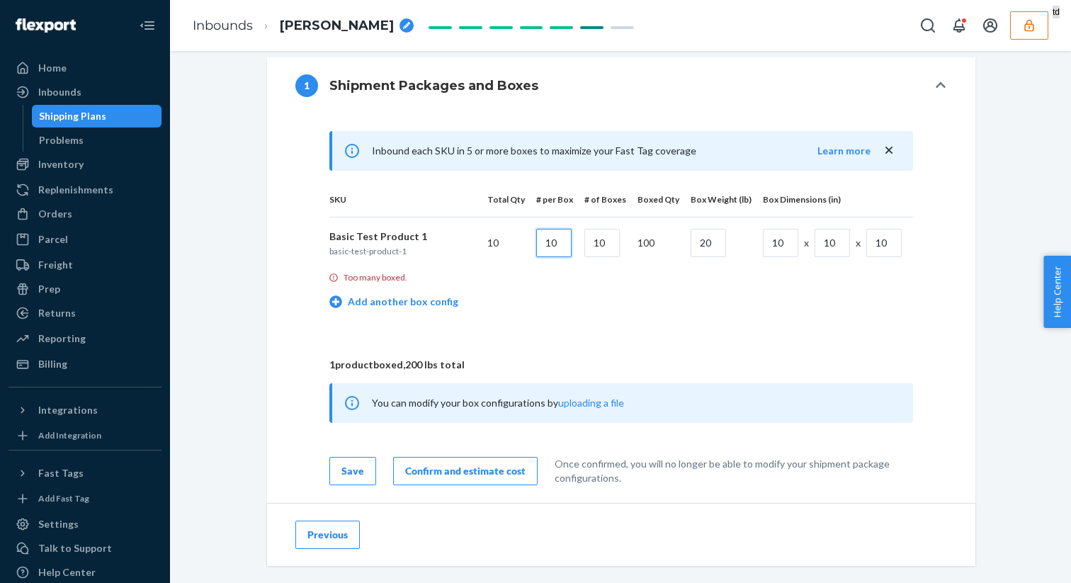
type input "10"
click at [620, 242] on input "10" at bounding box center [601, 243] width 35 height 28
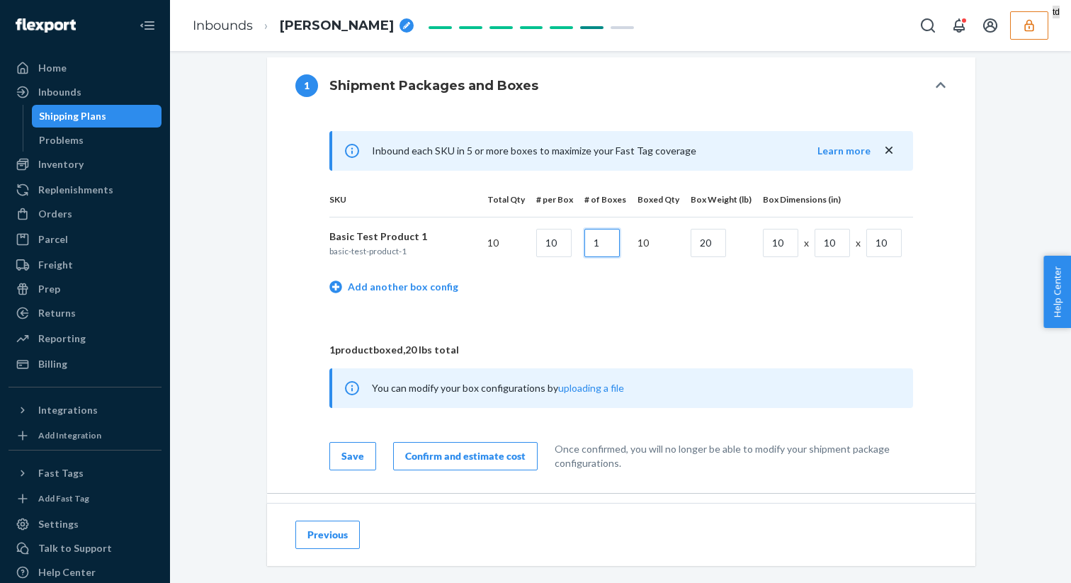
type input "1"
click at [715, 249] on input "20" at bounding box center [708, 243] width 35 height 28
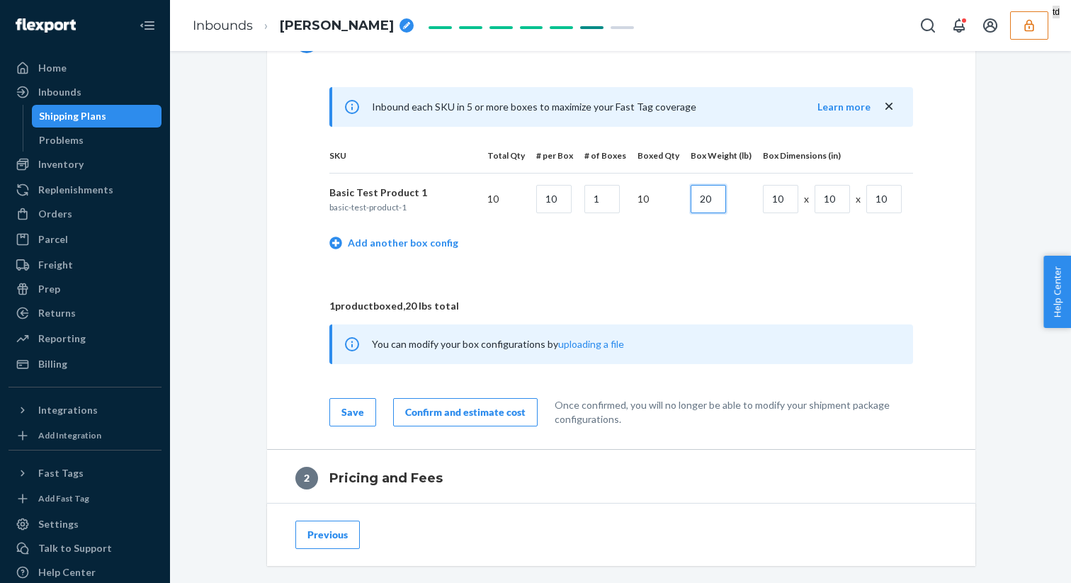
scroll to position [623, 0]
click at [447, 414] on div "Confirm and estimate cost" at bounding box center [465, 411] width 120 height 14
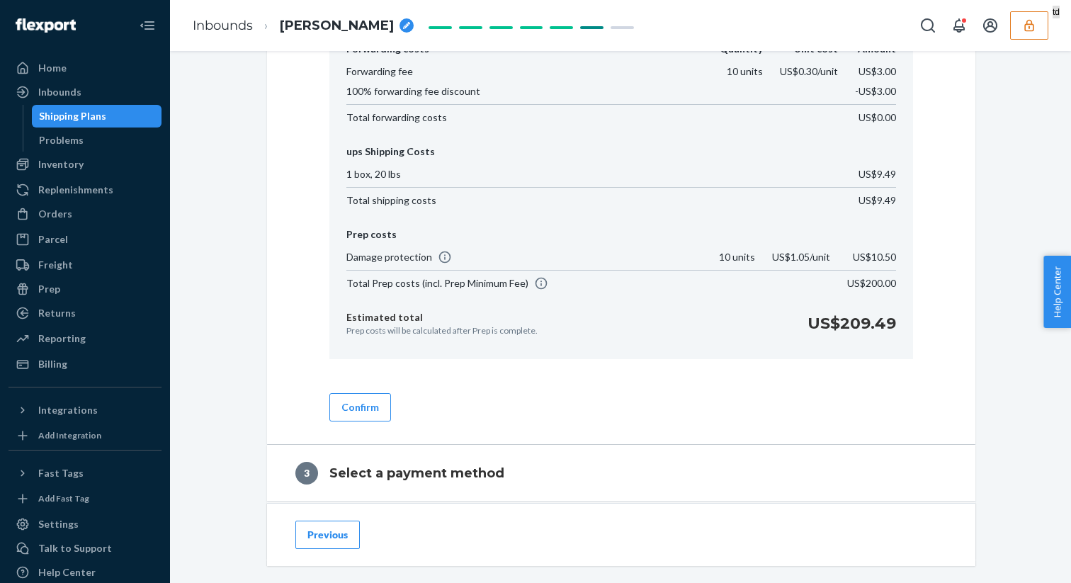
scroll to position [751, 0]
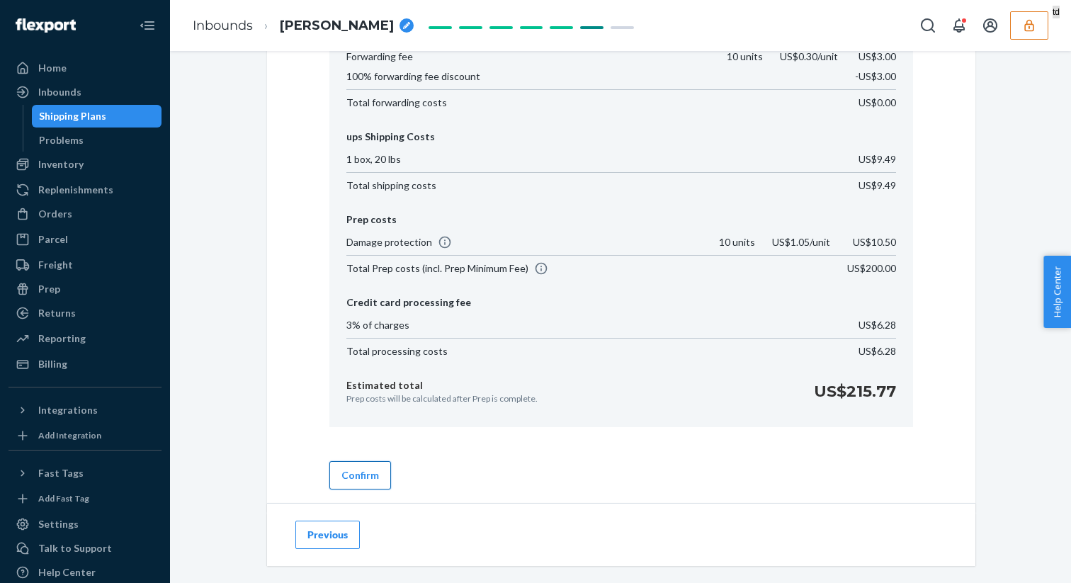
click at [350, 482] on button "Confirm" at bounding box center [360, 475] width 62 height 28
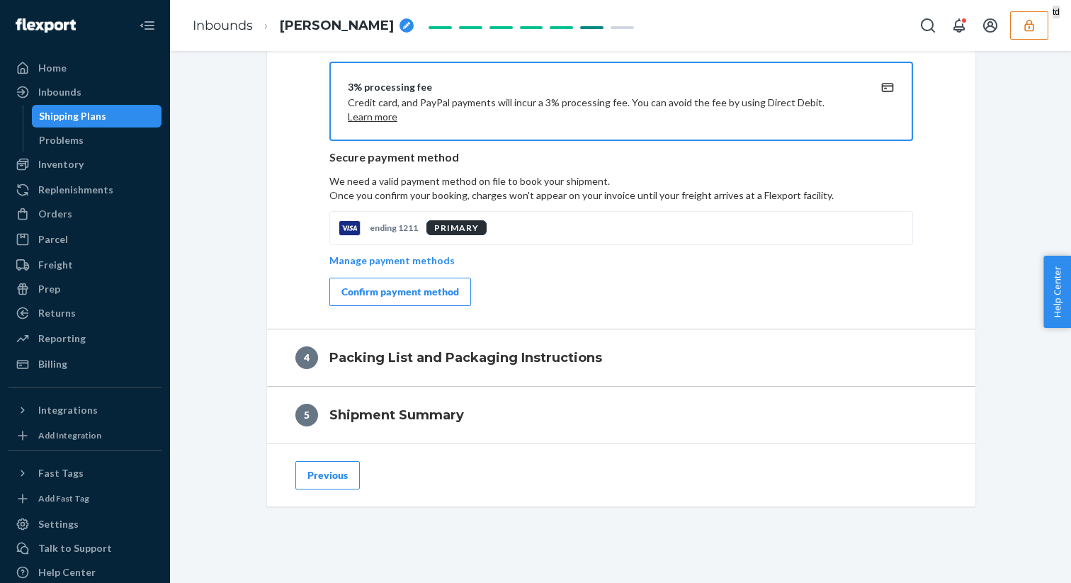
click at [436, 306] on div "3% processing fee Credit card, and PayPal payments will incur a 3% processing f…" at bounding box center [621, 192] width 708 height 273
click at [415, 297] on div "Confirm payment method" at bounding box center [400, 292] width 118 height 14
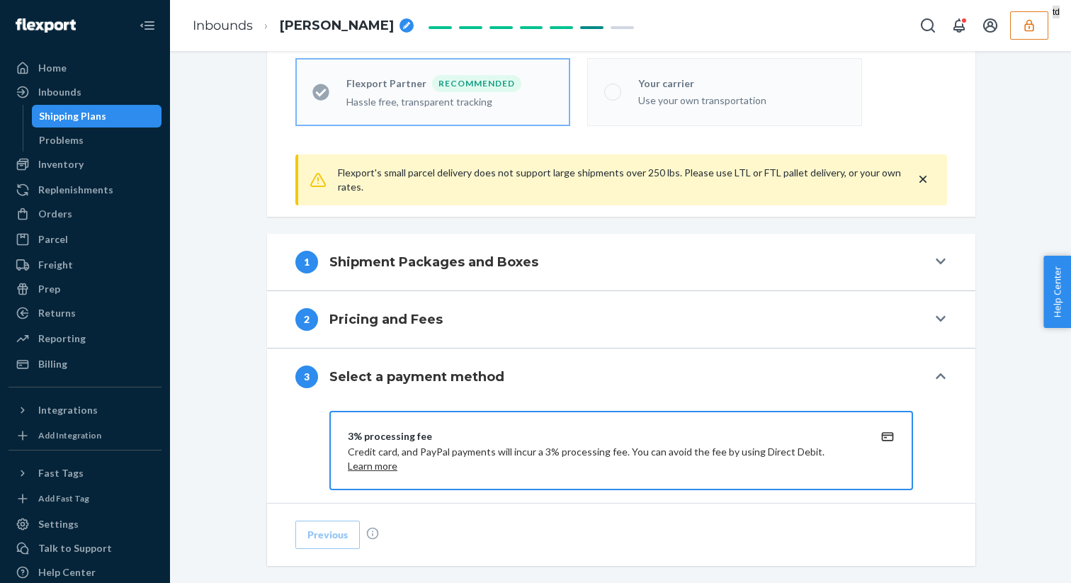
scroll to position [769, 0]
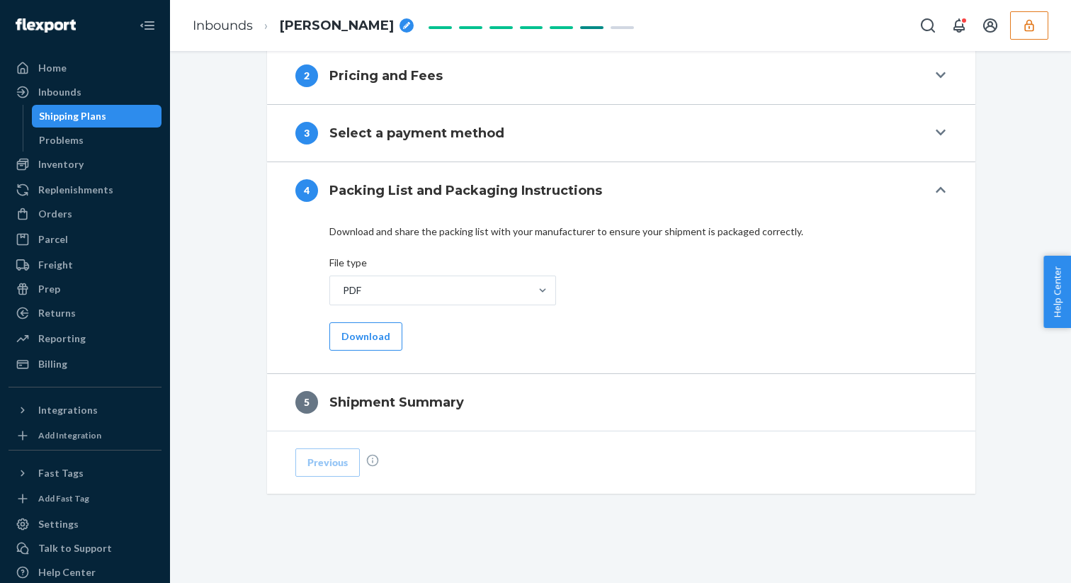
scroll to position [589, 0]
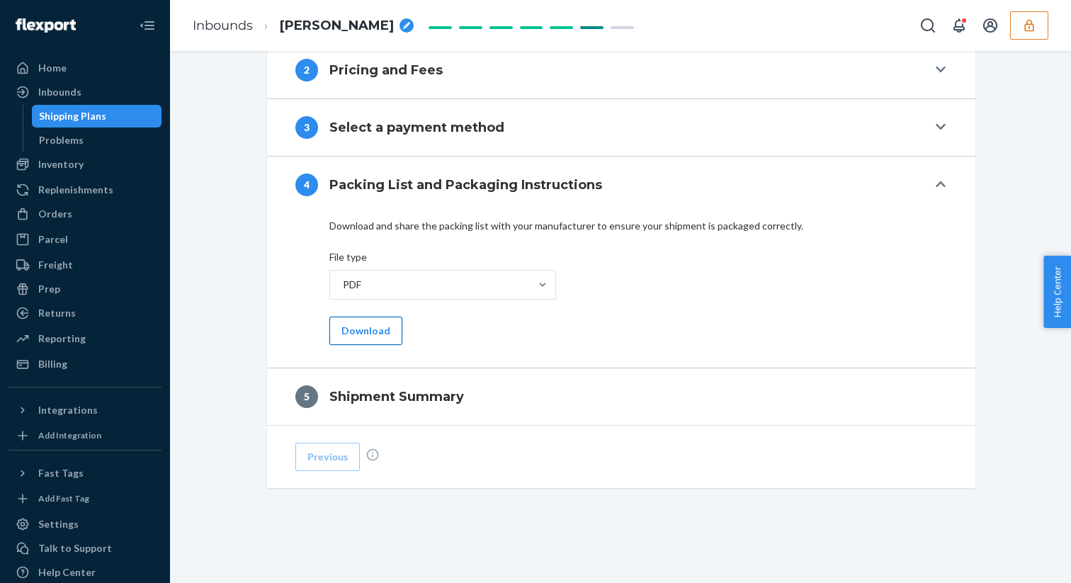
click at [356, 334] on button "Download" at bounding box center [365, 331] width 73 height 28
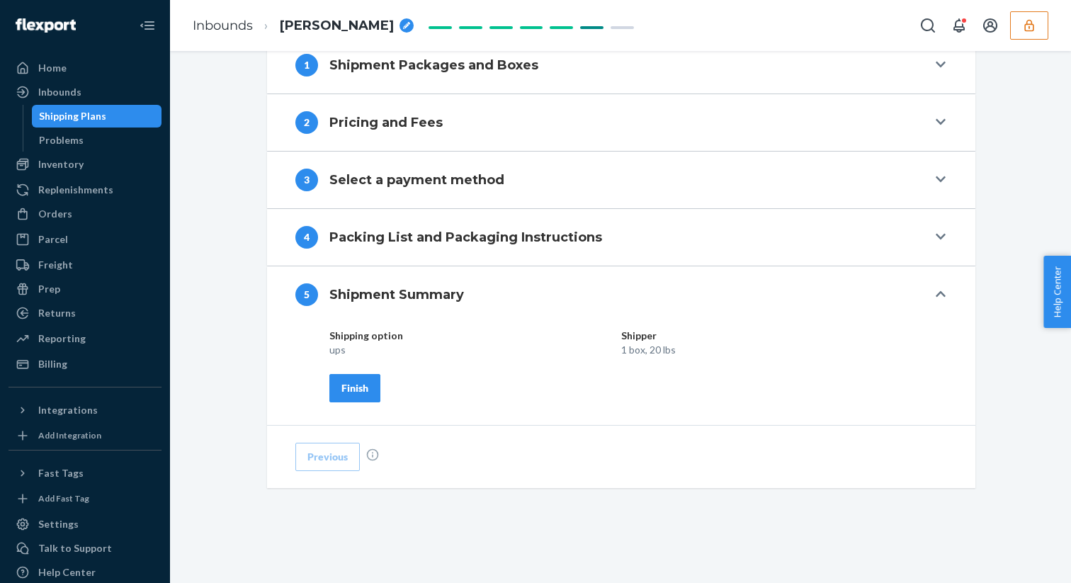
click at [359, 387] on div "Finish" at bounding box center [354, 388] width 27 height 14
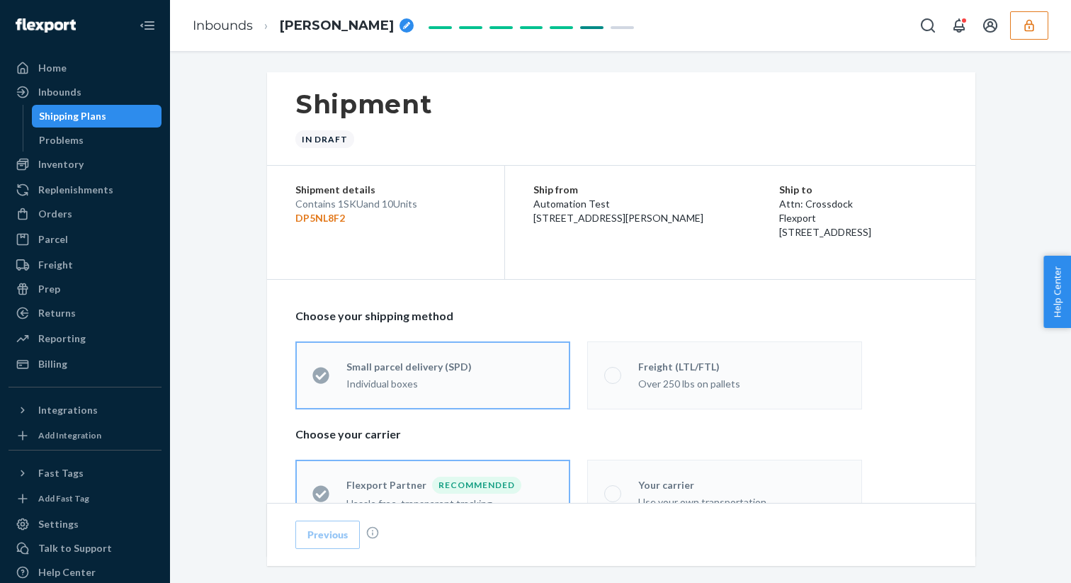
click at [326, 217] on p "DP5NL8F2" at bounding box center [385, 218] width 181 height 14
copy p "DP5NL8F2"
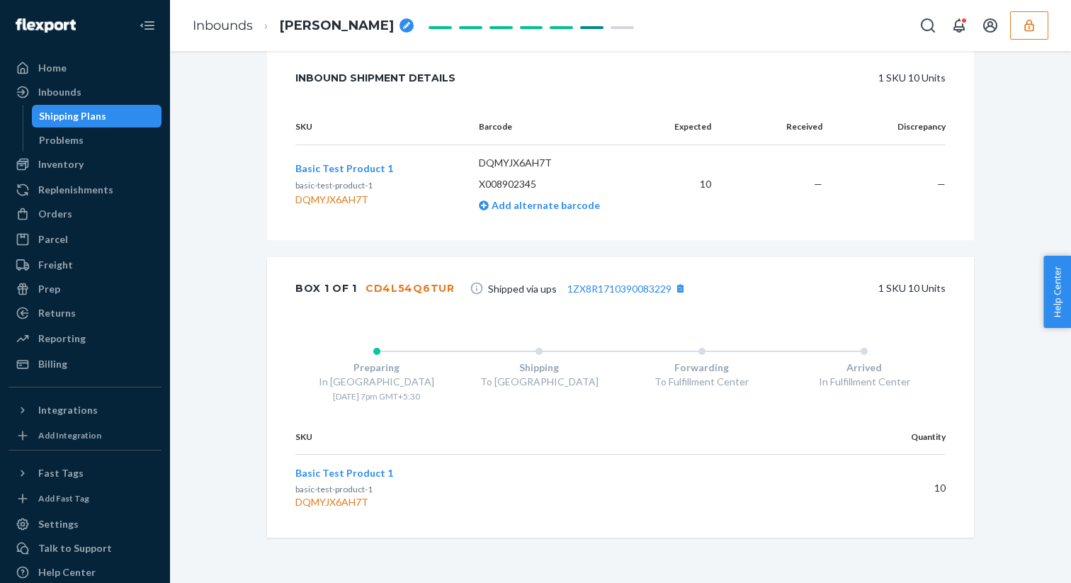
scroll to position [613, 0]
